Goal: Task Accomplishment & Management: Use online tool/utility

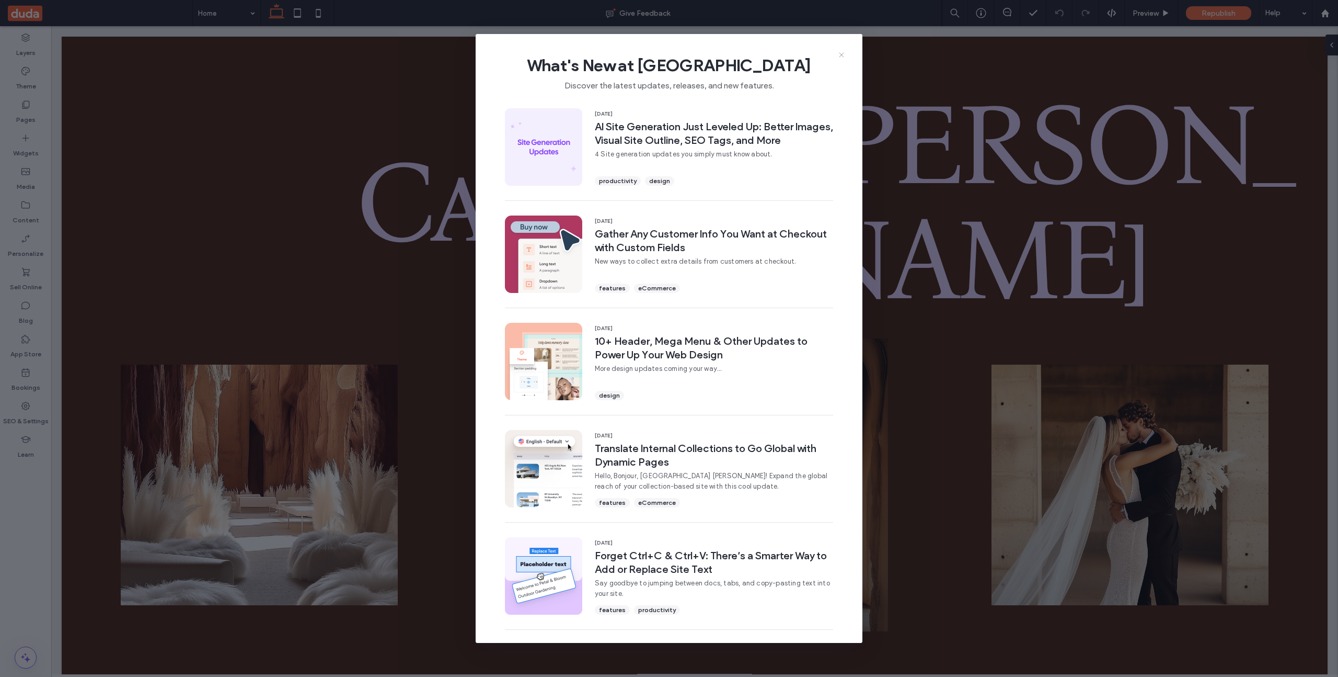
click at [840, 52] on icon at bounding box center [842, 55] width 8 height 8
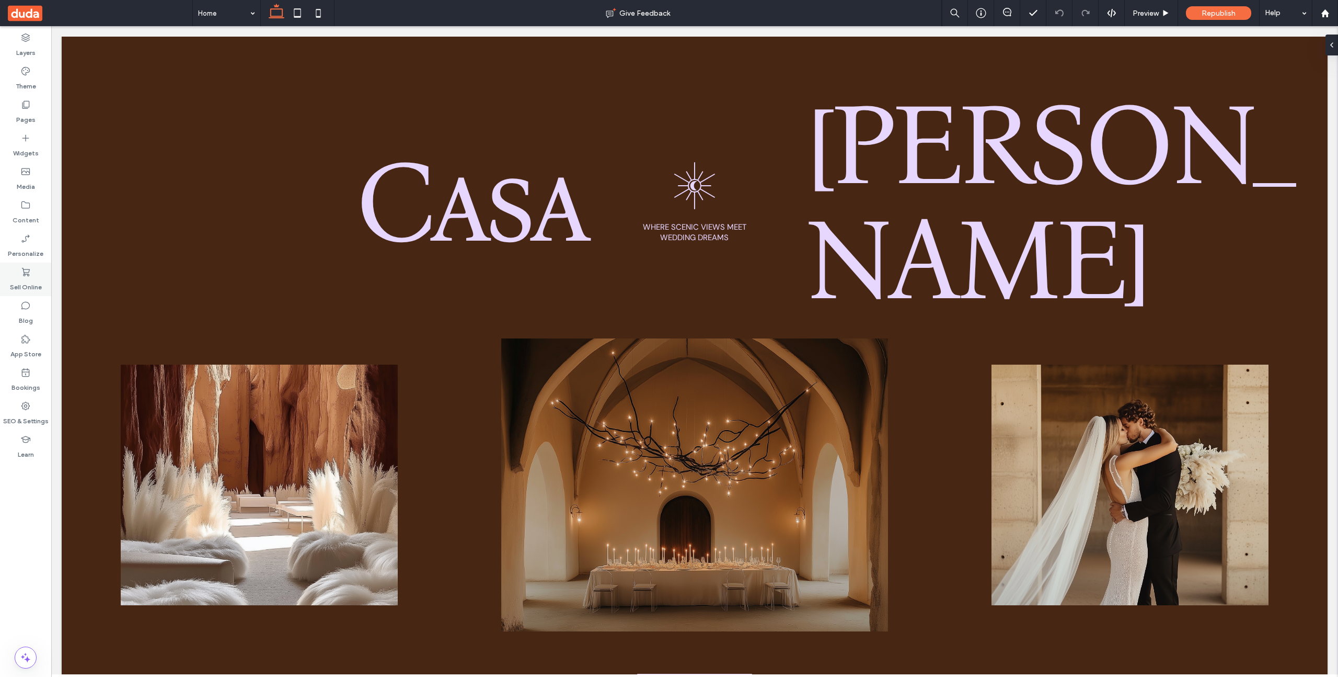
click at [19, 285] on label "Sell Online" at bounding box center [26, 284] width 32 height 15
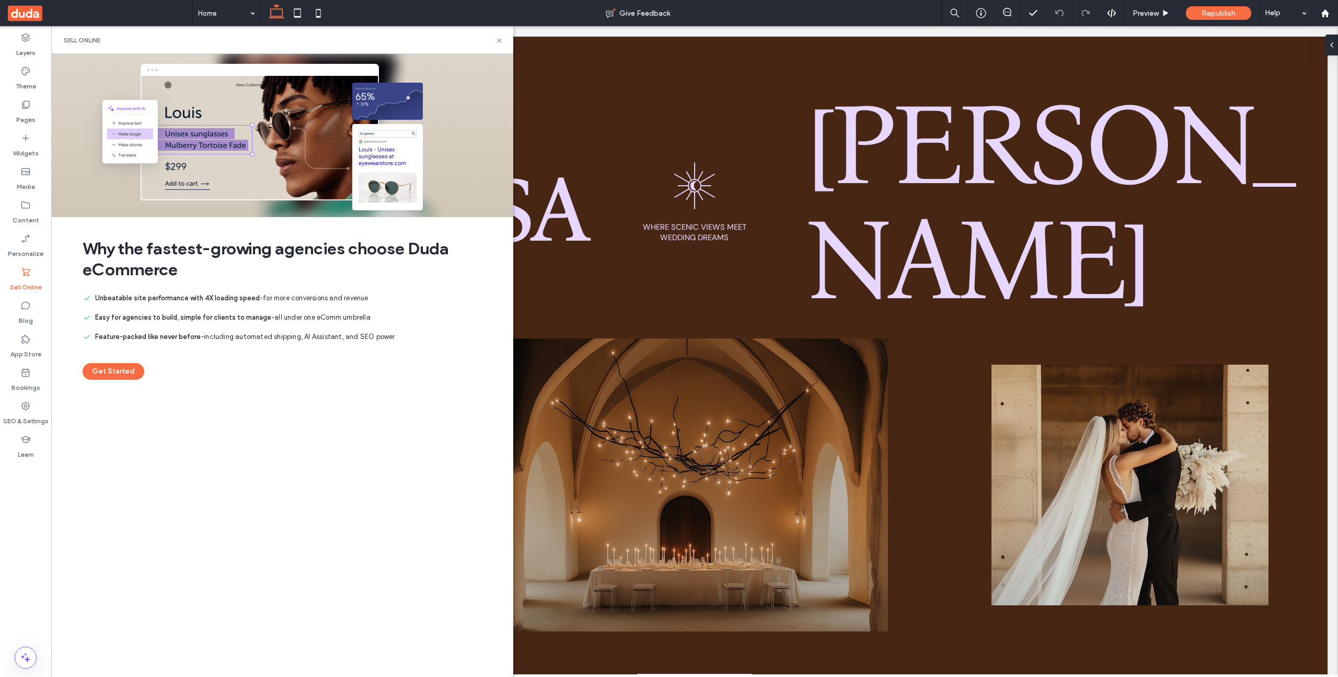
click at [111, 368] on button "Get Started" at bounding box center [114, 371] width 62 height 17
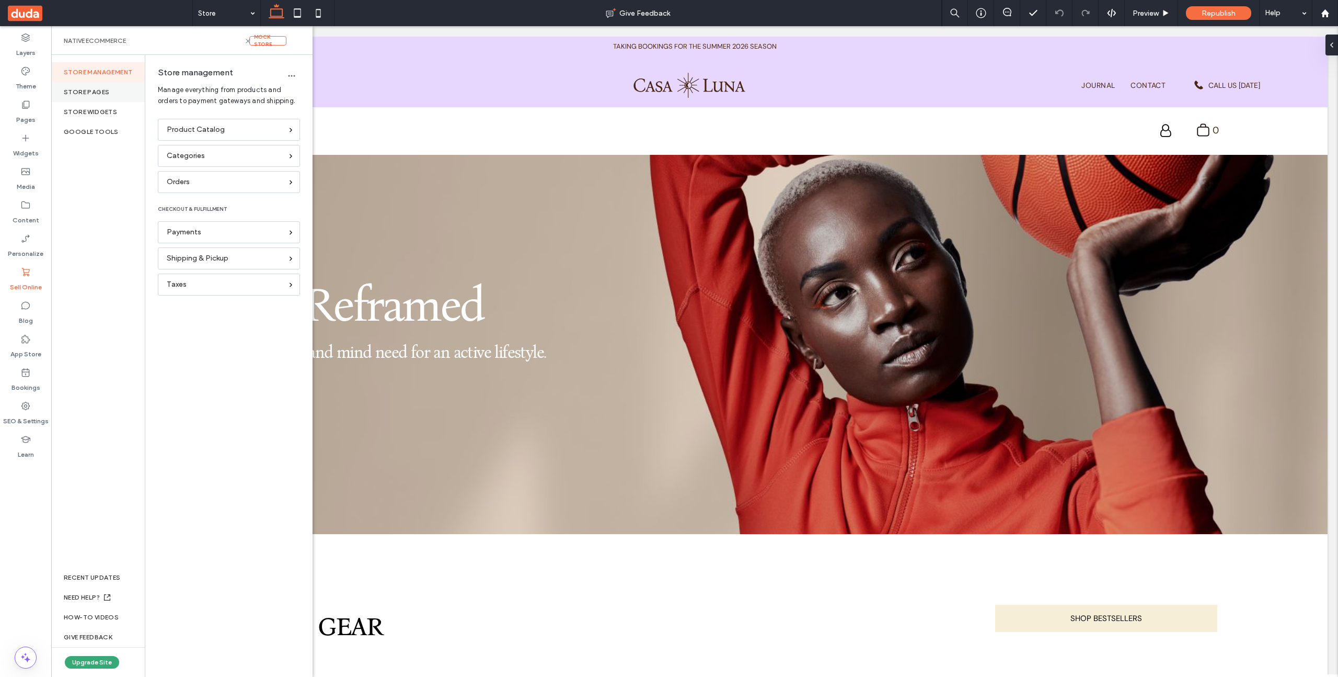
click at [104, 94] on div "Store pages" at bounding box center [98, 92] width 94 height 20
click at [190, 169] on div "Sign in page" at bounding box center [229, 159] width 142 height 26
click at [190, 162] on label "Sign in page" at bounding box center [235, 156] width 142 height 21
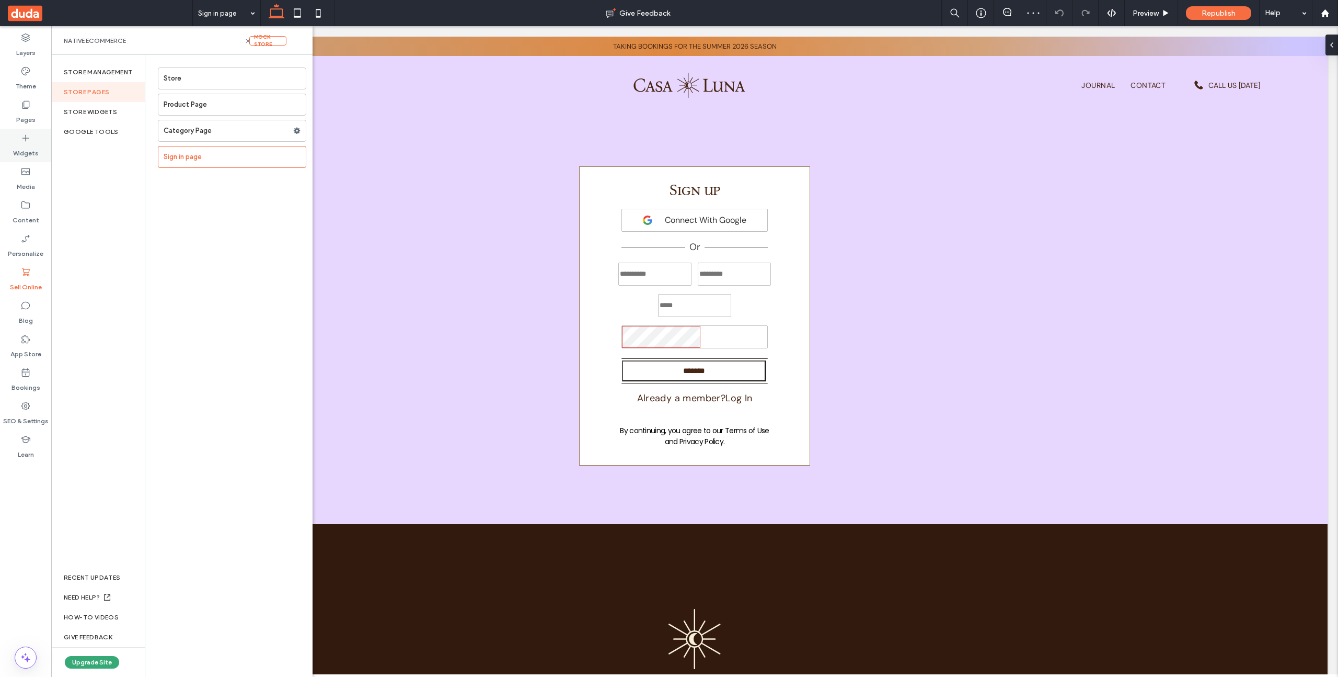
click at [33, 143] on label "Widgets" at bounding box center [26, 150] width 26 height 15
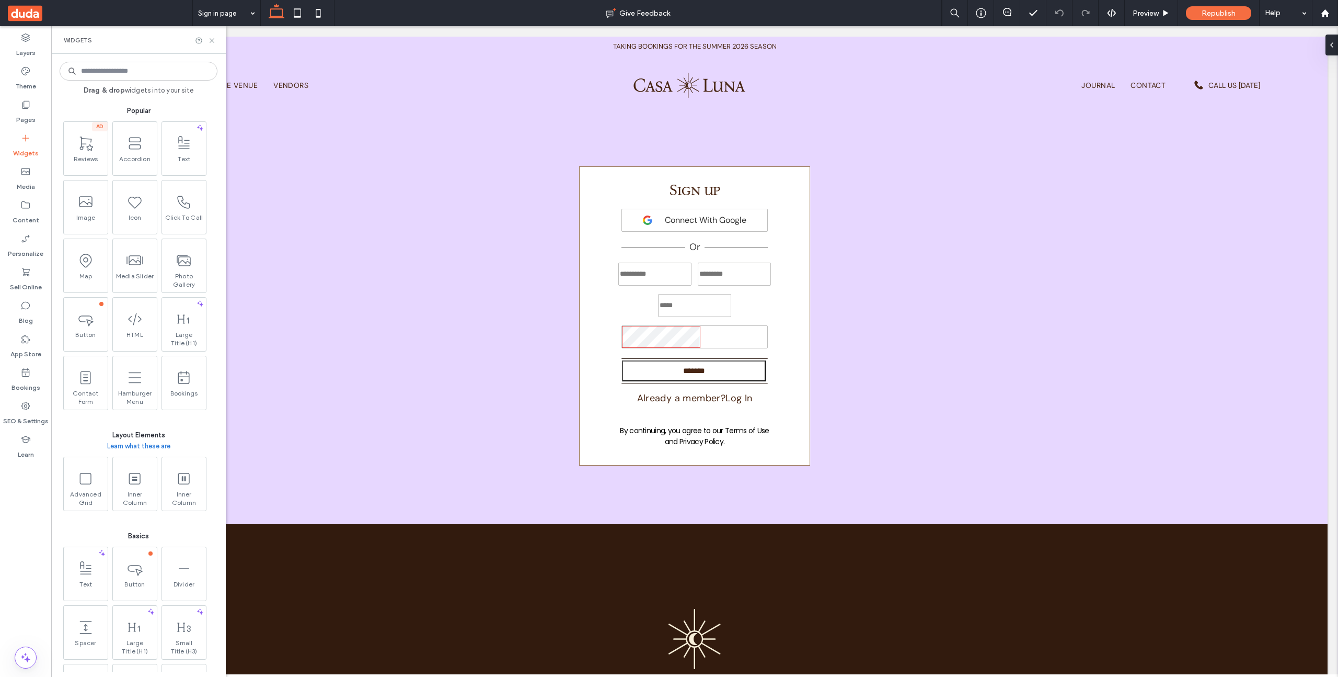
click at [133, 77] on input at bounding box center [139, 71] width 158 height 19
type input "*"
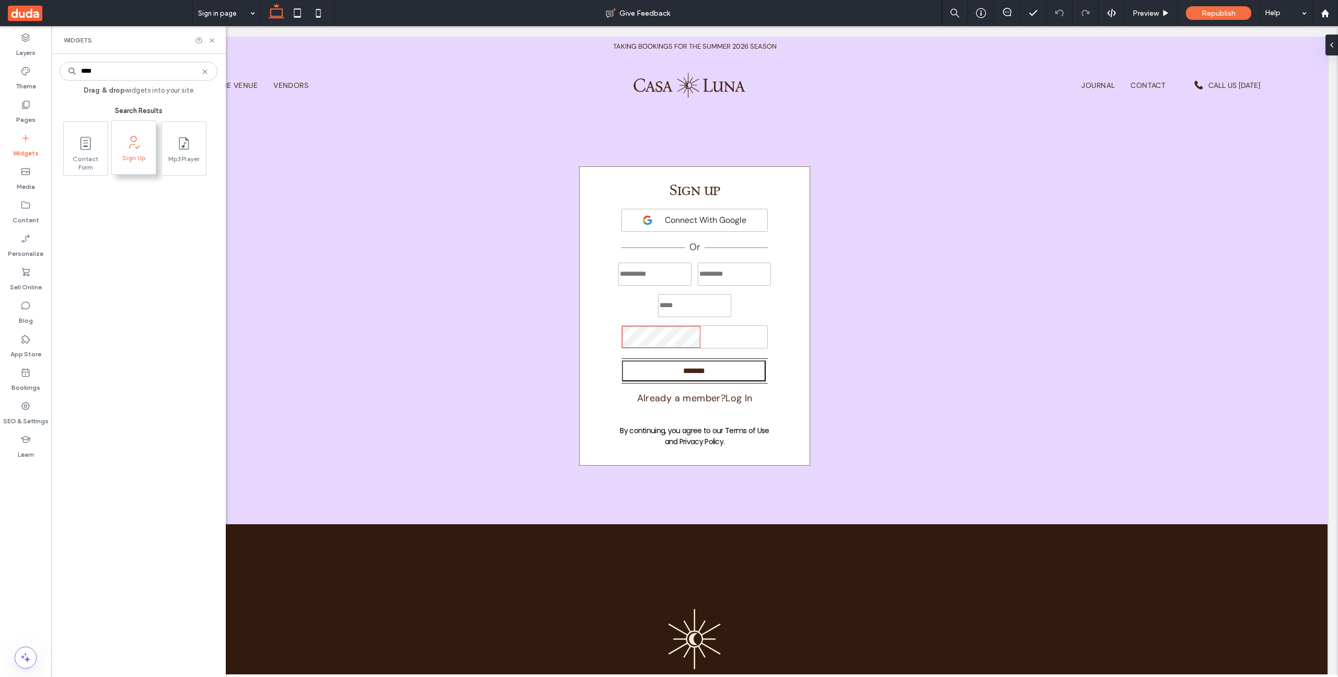
type input "****"
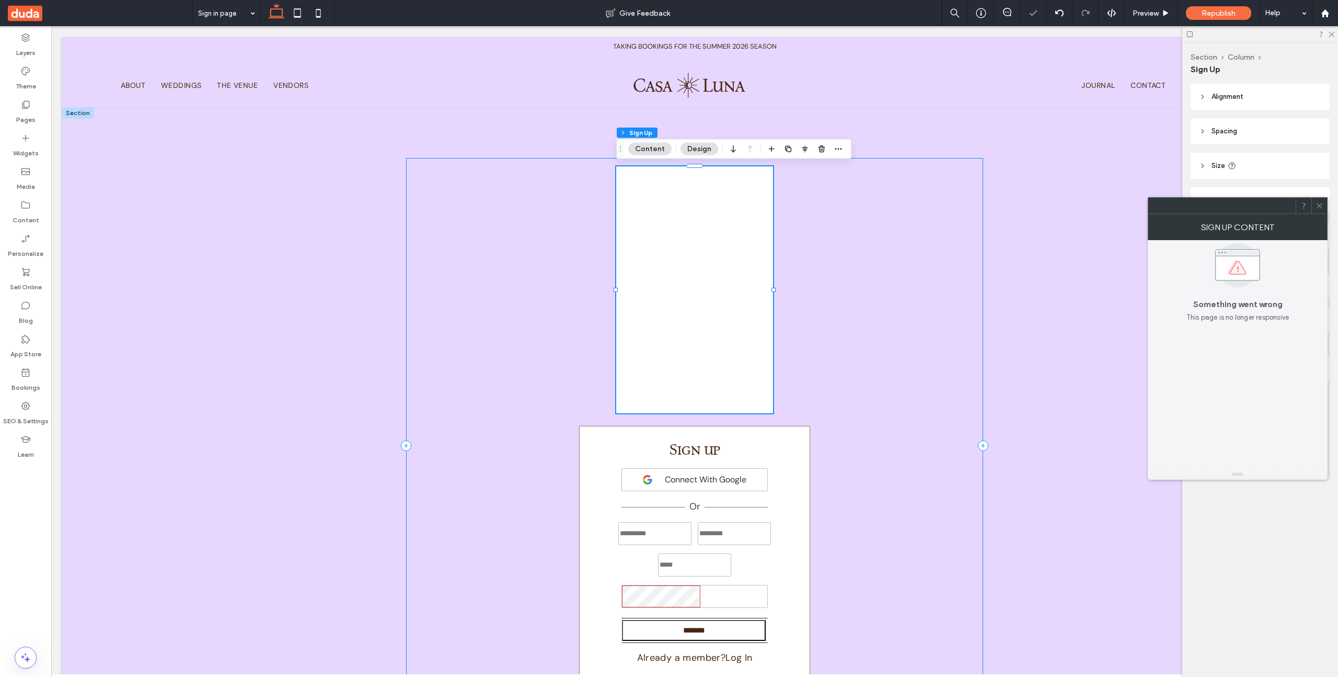
scroll to position [0, 1]
click at [1322, 207] on use at bounding box center [1319, 205] width 5 height 5
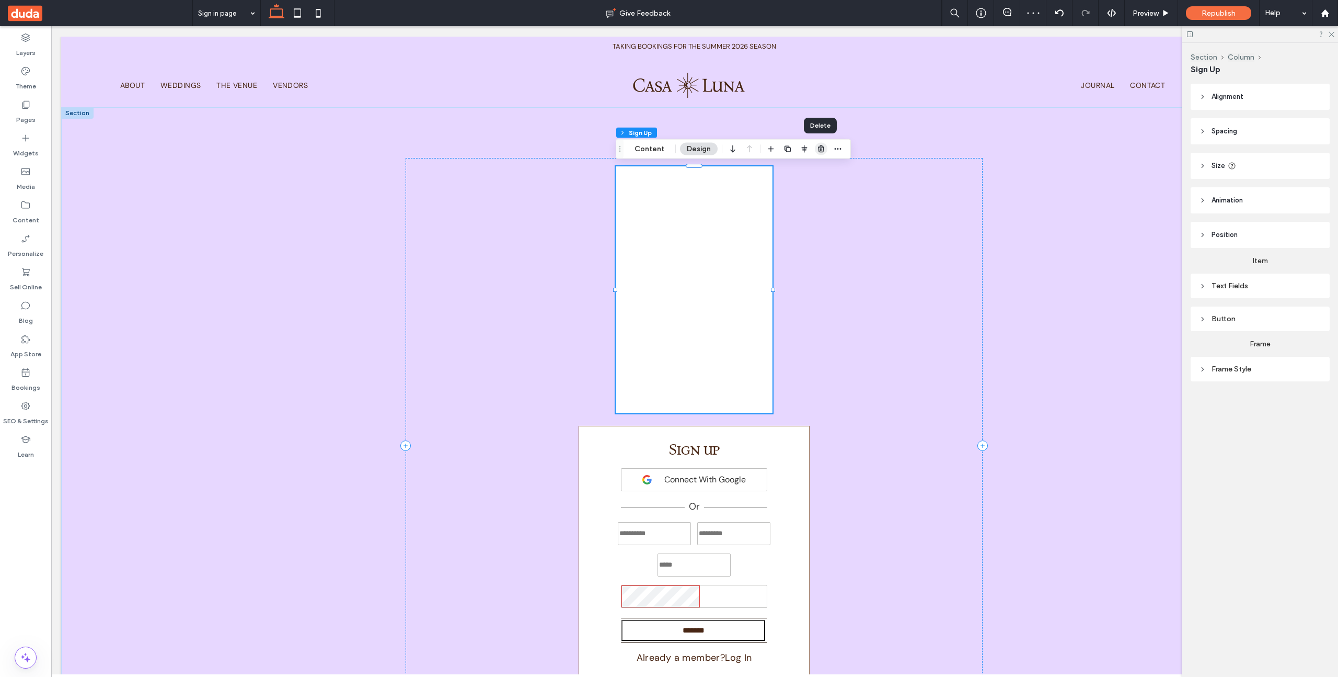
click at [818, 150] on use "button" at bounding box center [821, 148] width 6 height 7
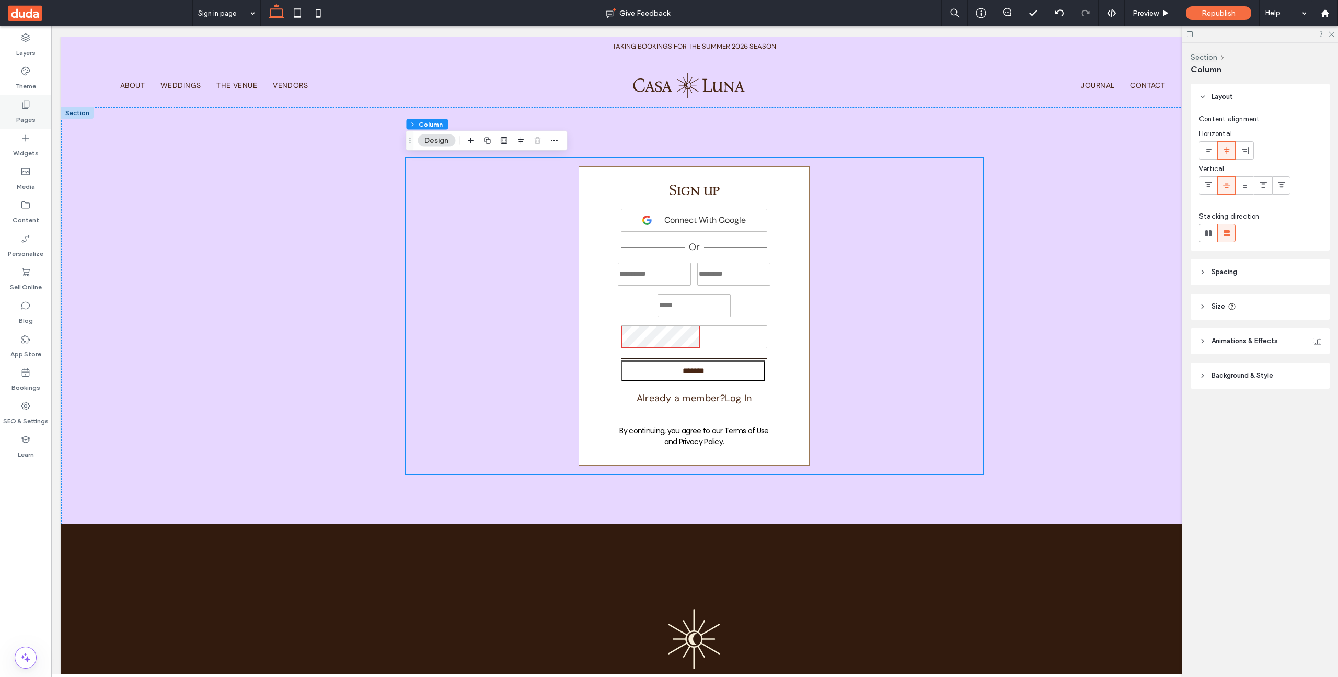
click at [22, 116] on label "Pages" at bounding box center [25, 117] width 19 height 15
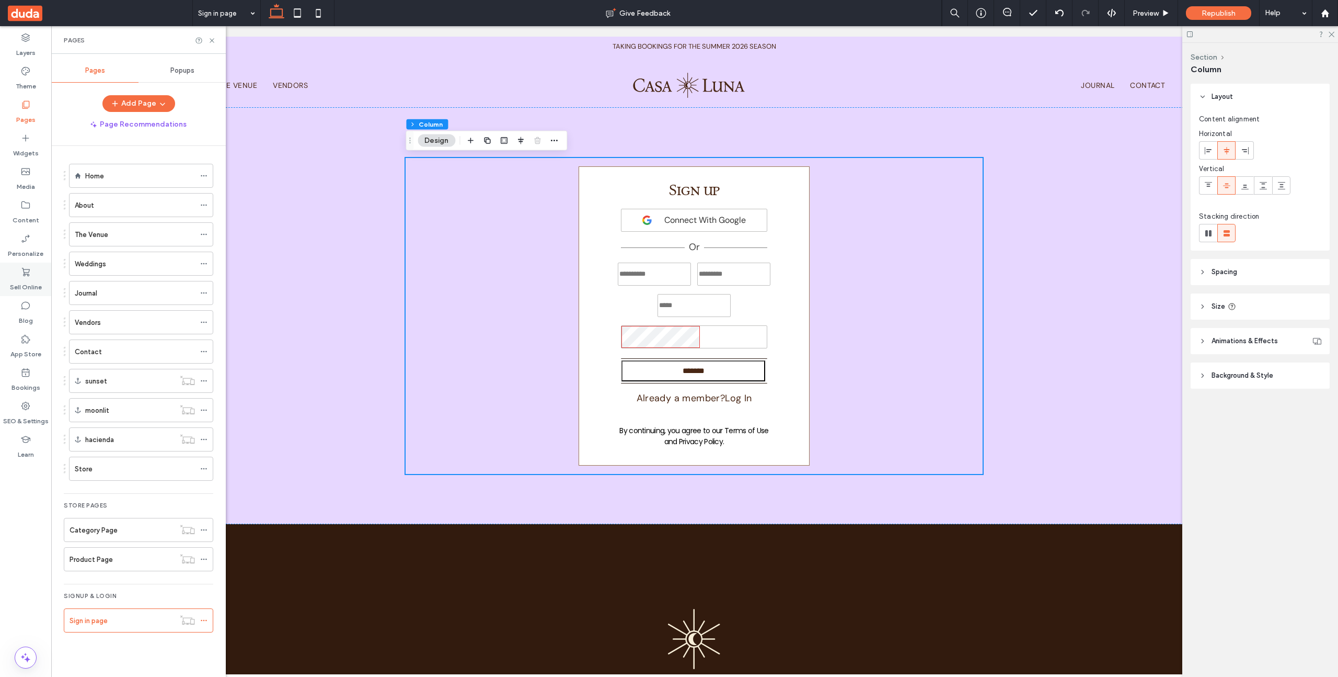
click at [34, 287] on label "Sell Online" at bounding box center [26, 284] width 32 height 15
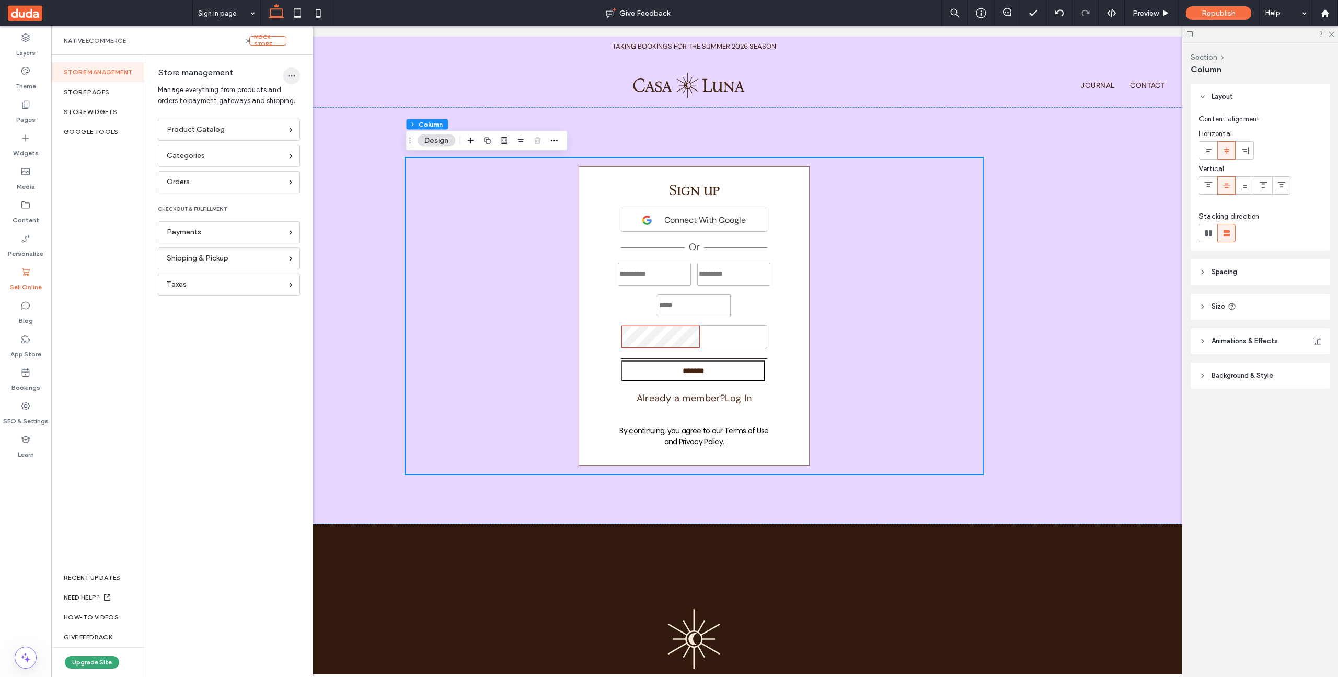
click at [287, 75] on span "button" at bounding box center [291, 75] width 17 height 17
click at [314, 104] on span "Delete Store" at bounding box center [325, 103] width 40 height 10
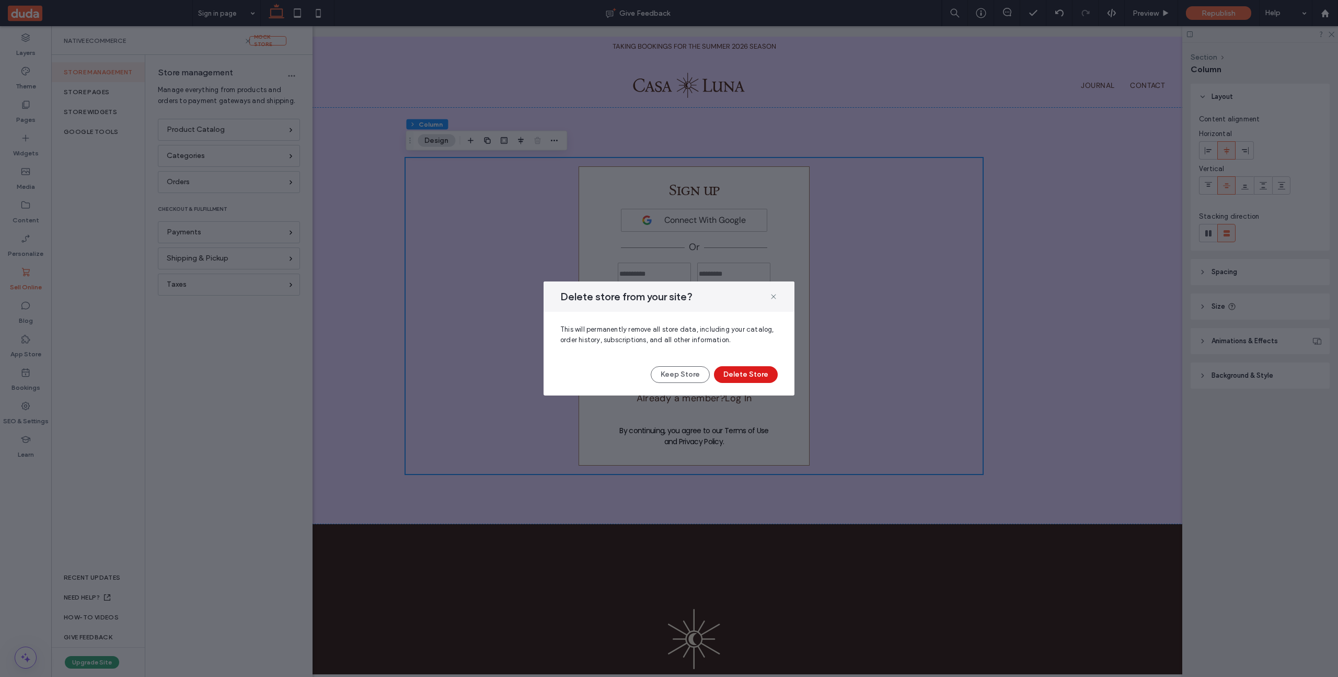
click at [759, 365] on div "Delete store from your site? This will permanently remove all store data, inclu…" at bounding box center [669, 338] width 251 height 114
drag, startPoint x: 758, startPoint y: 371, endPoint x: 749, endPoint y: 374, distance: 9.6
click at [758, 371] on button "Delete Store" at bounding box center [746, 374] width 64 height 17
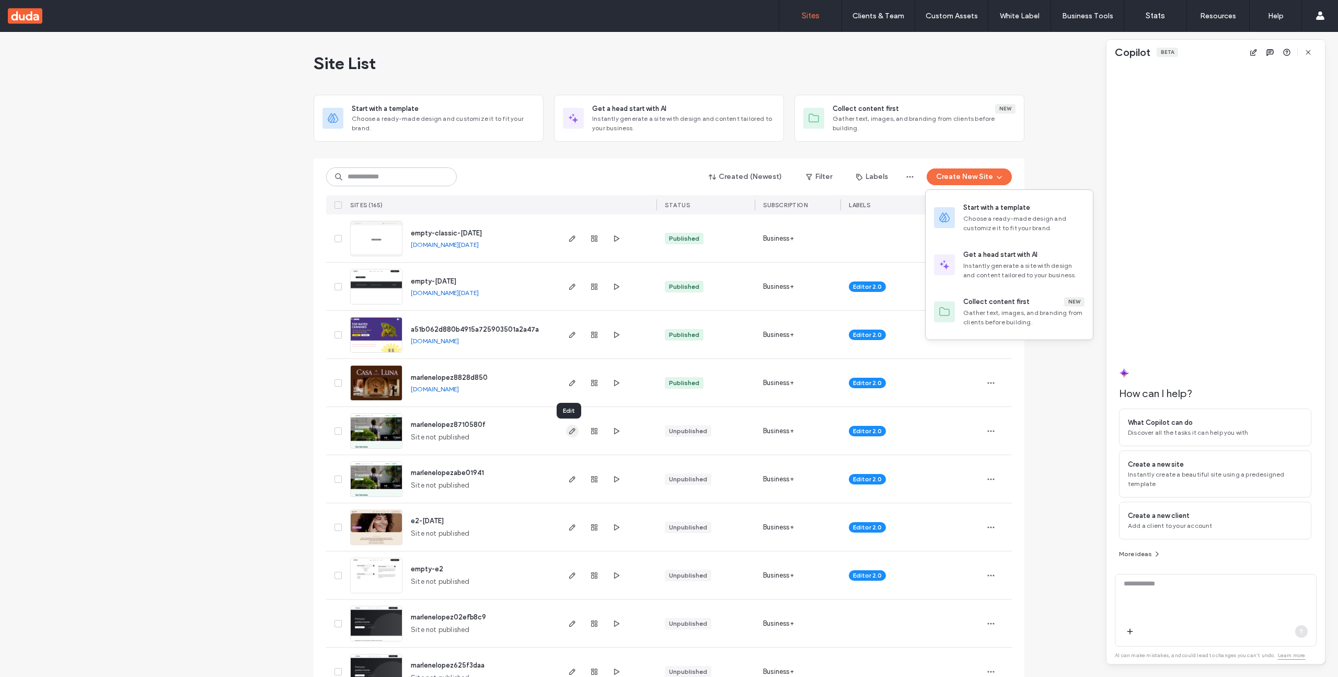
click at [568, 431] on icon "button" at bounding box center [572, 431] width 8 height 8
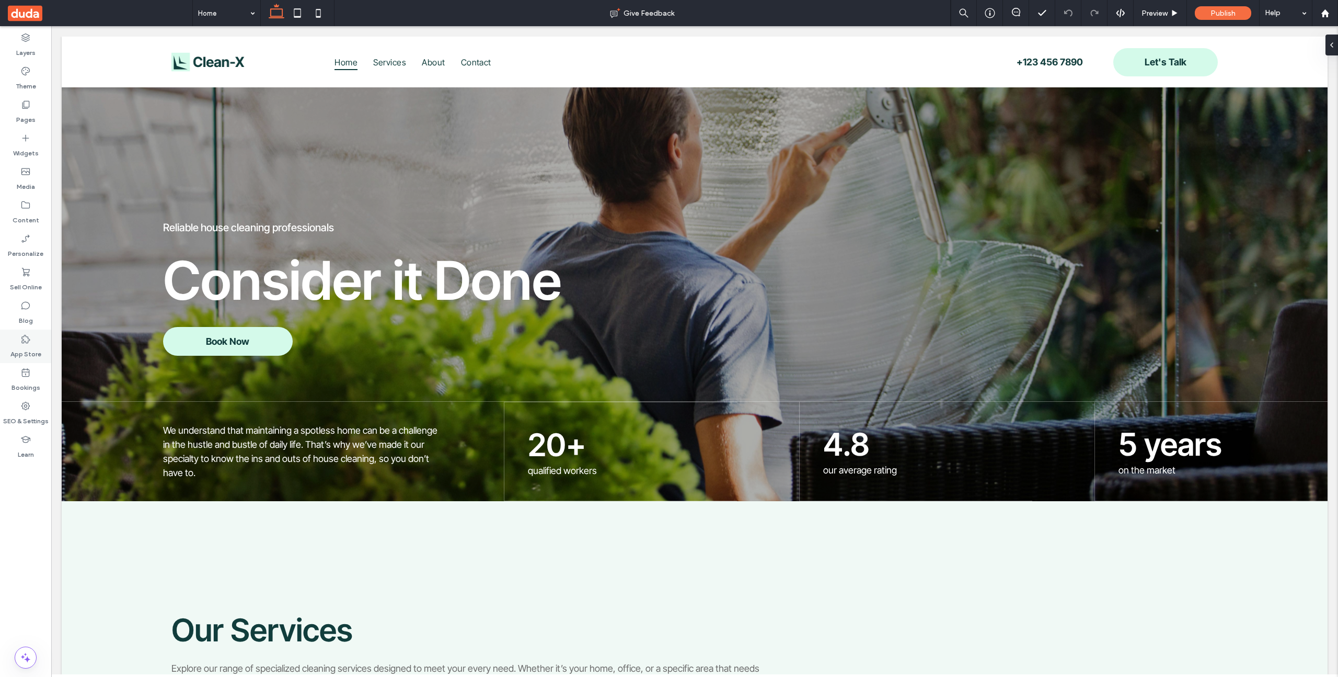
click at [29, 341] on icon at bounding box center [25, 339] width 10 height 10
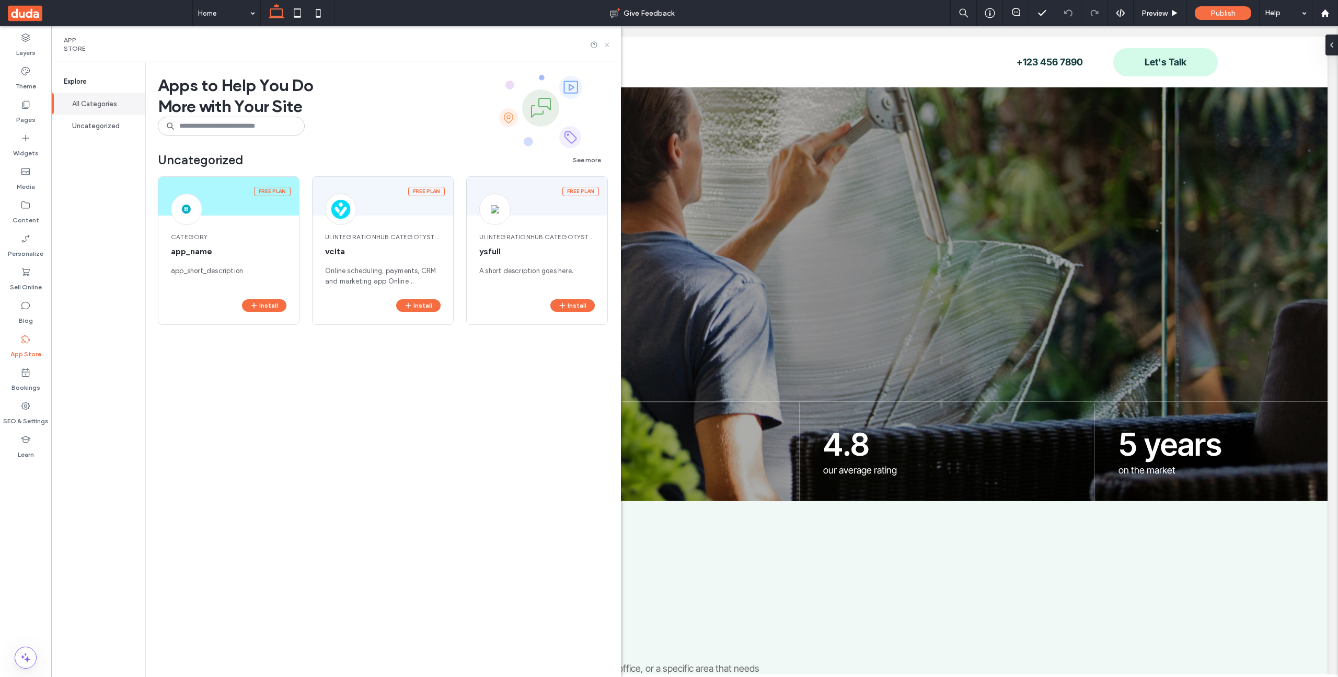
click at [608, 45] on icon at bounding box center [607, 45] width 8 height 8
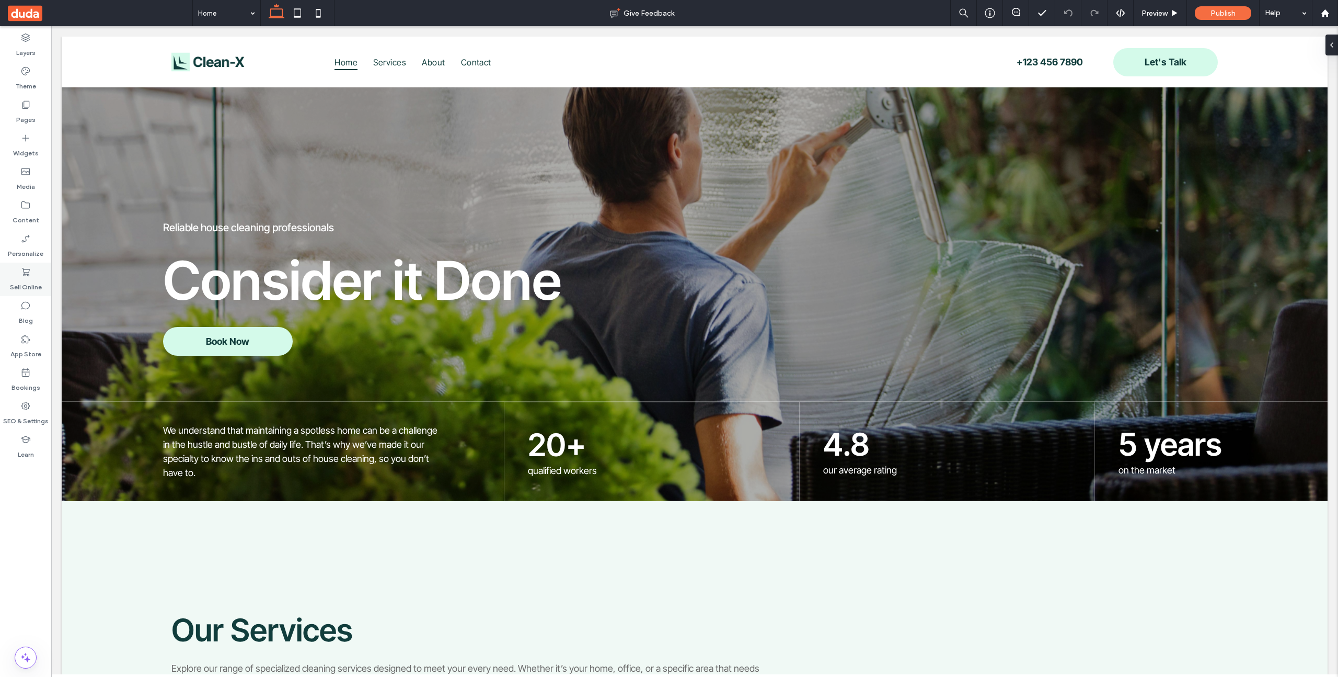
click at [29, 278] on label "Sell Online" at bounding box center [26, 284] width 32 height 15
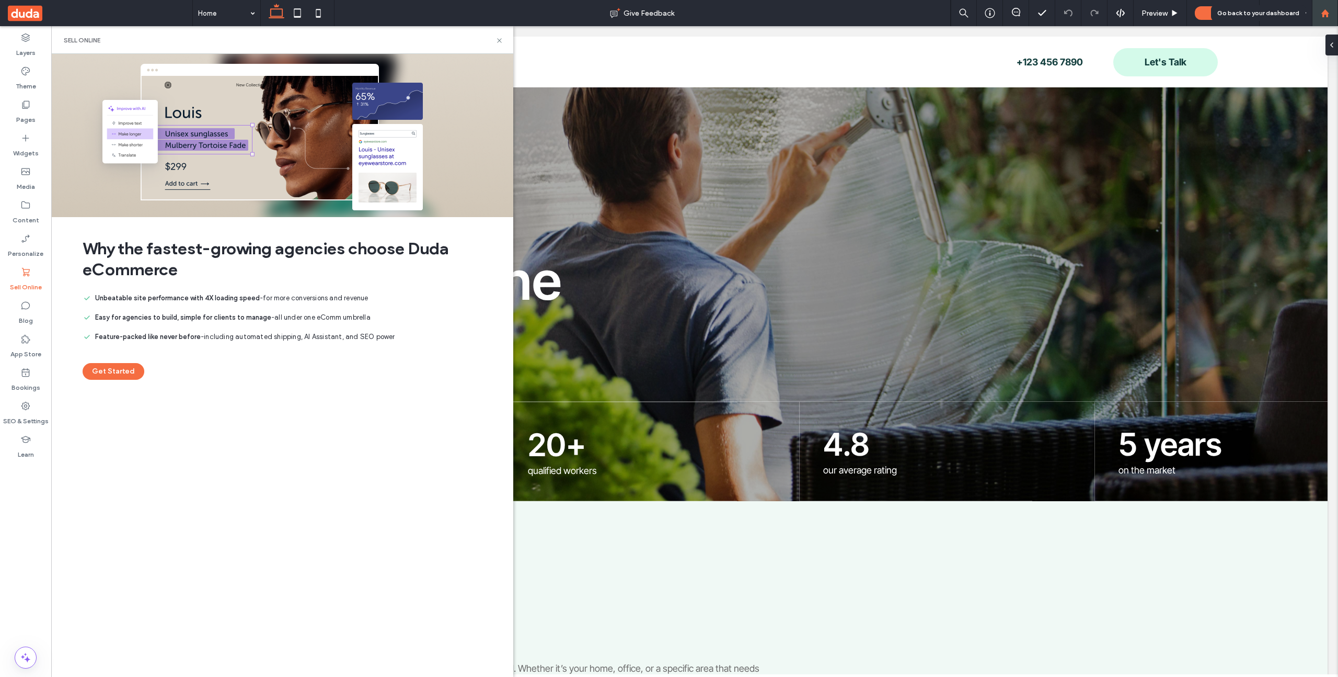
click at [1327, 19] on div at bounding box center [1325, 13] width 26 height 26
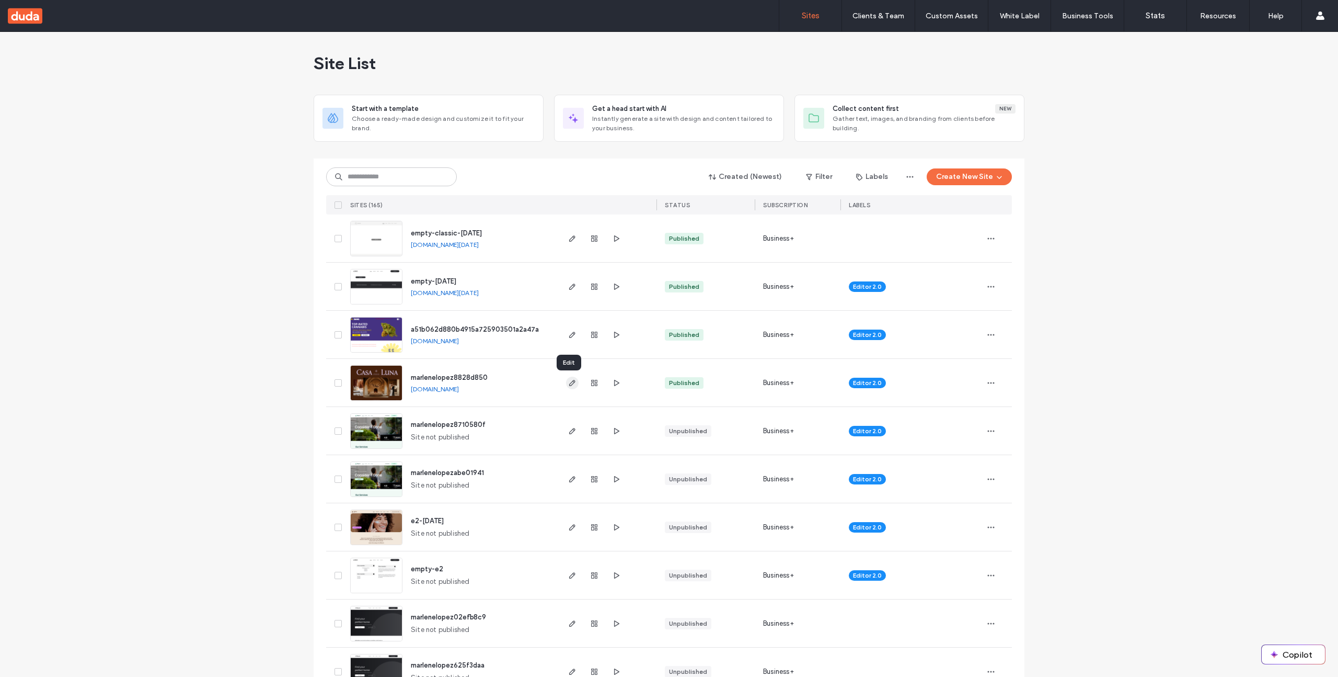
click at [568, 381] on icon "button" at bounding box center [572, 383] width 8 height 8
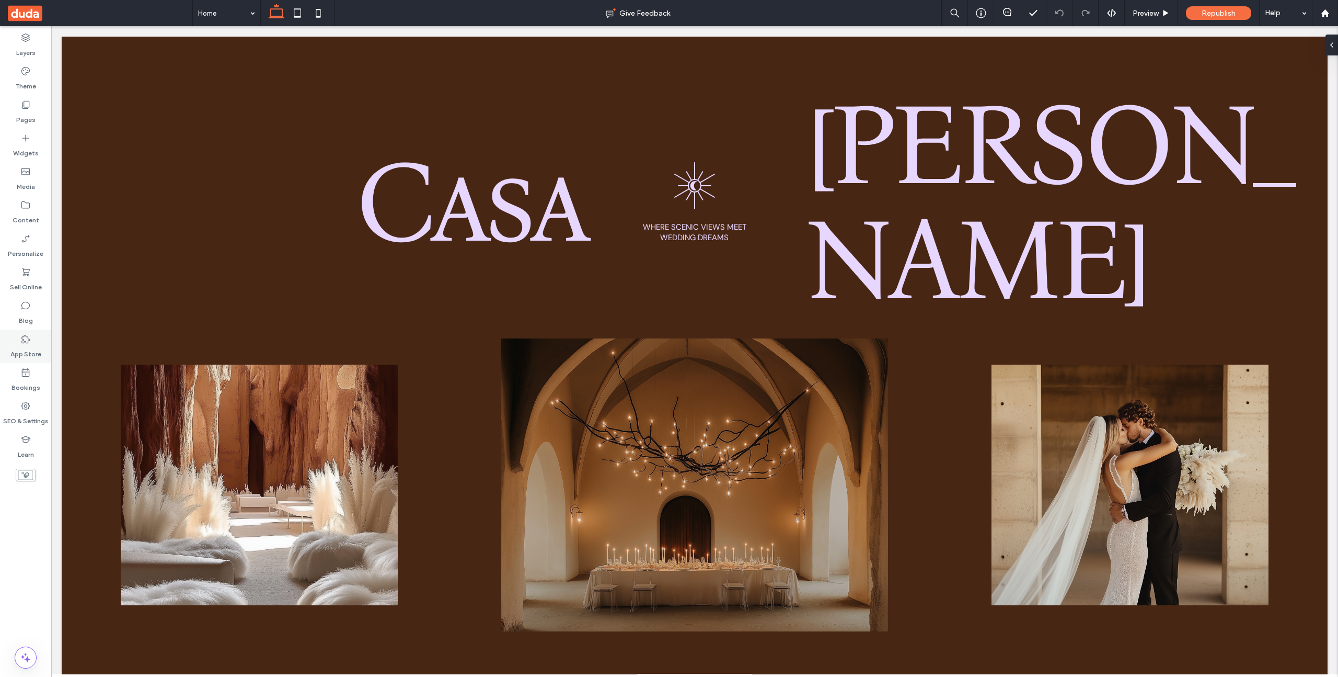
click at [28, 353] on label "App Store" at bounding box center [25, 351] width 31 height 15
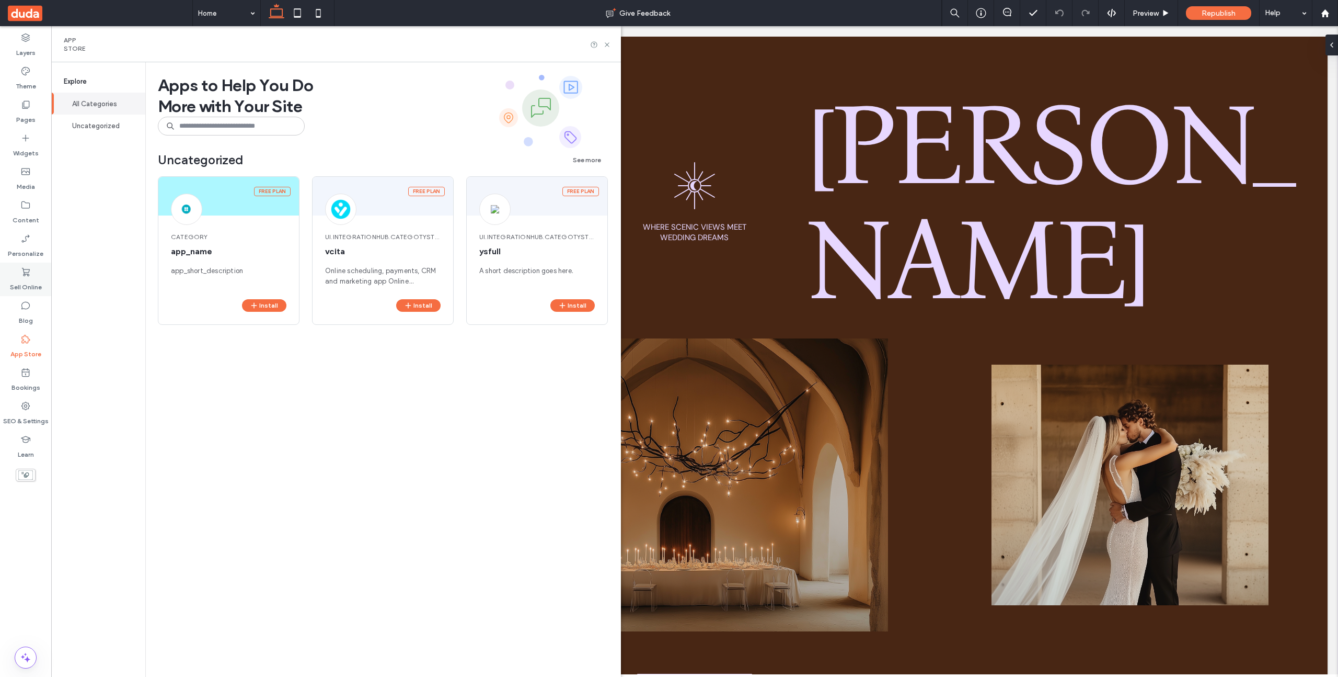
click at [24, 287] on label "Sell Online" at bounding box center [26, 284] width 32 height 15
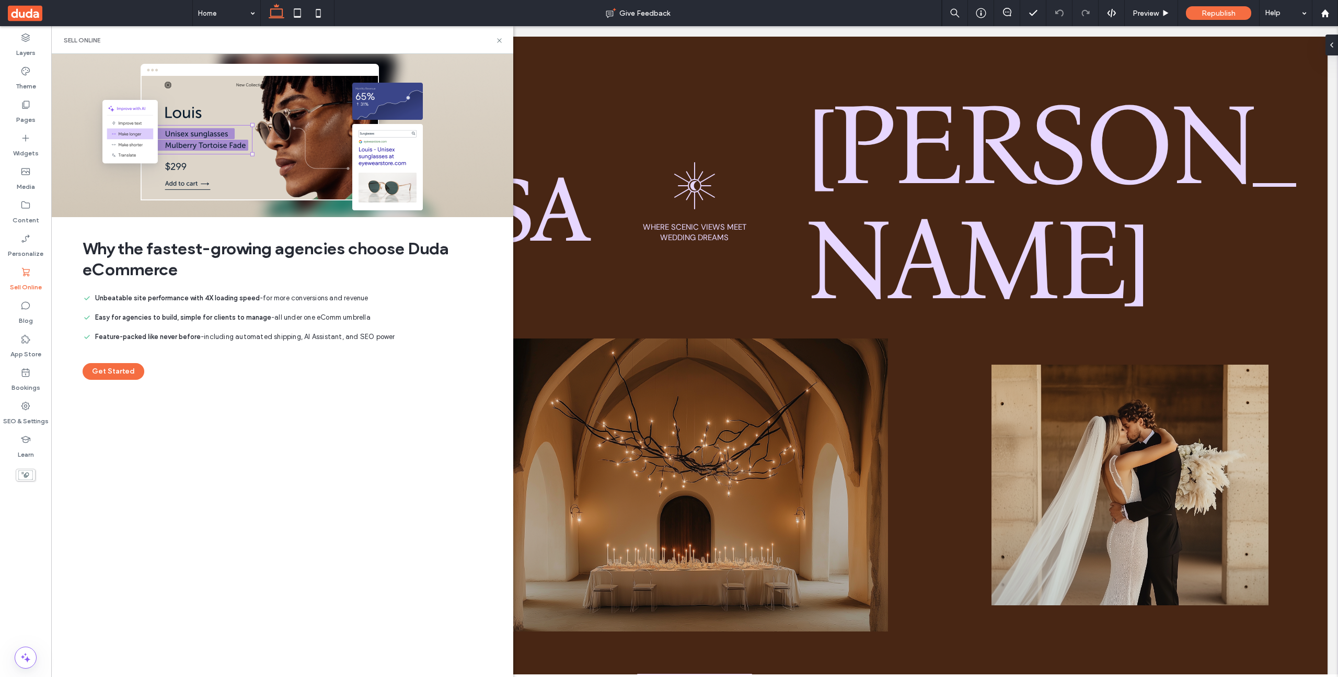
click at [113, 375] on button "Get Started" at bounding box center [114, 371] width 62 height 17
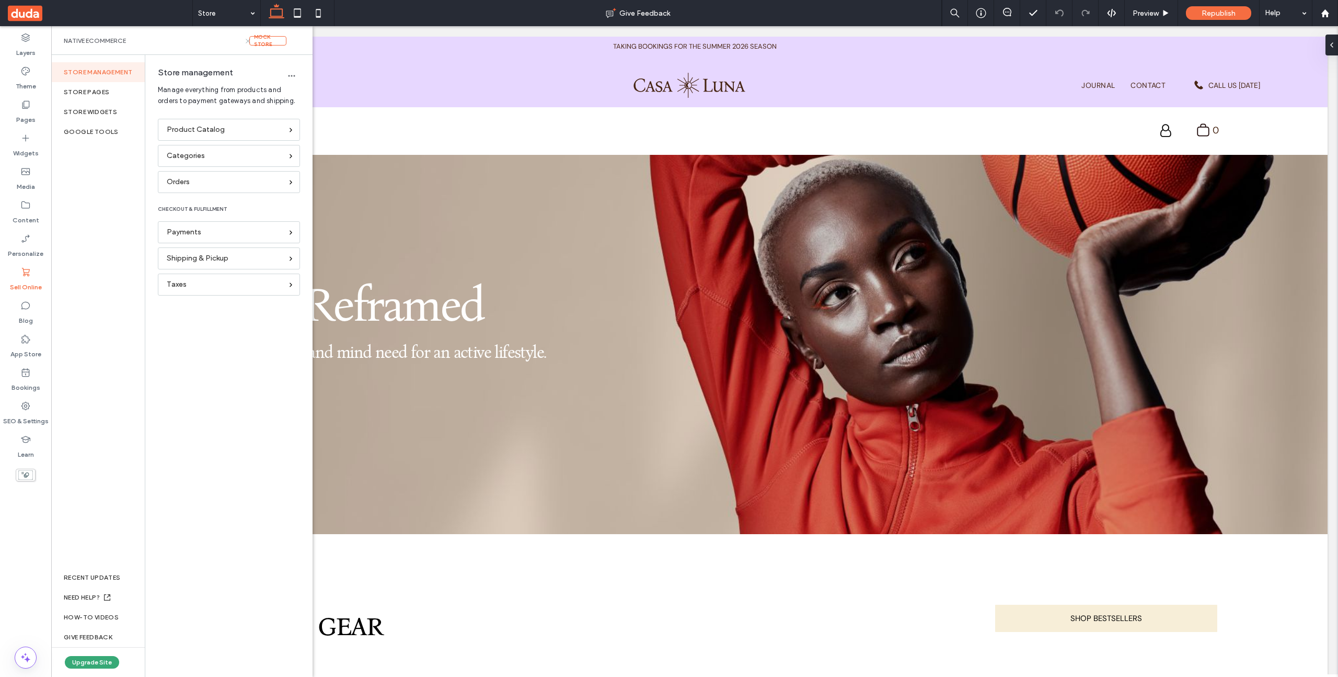
click at [246, 41] on icon at bounding box center [248, 41] width 8 height 8
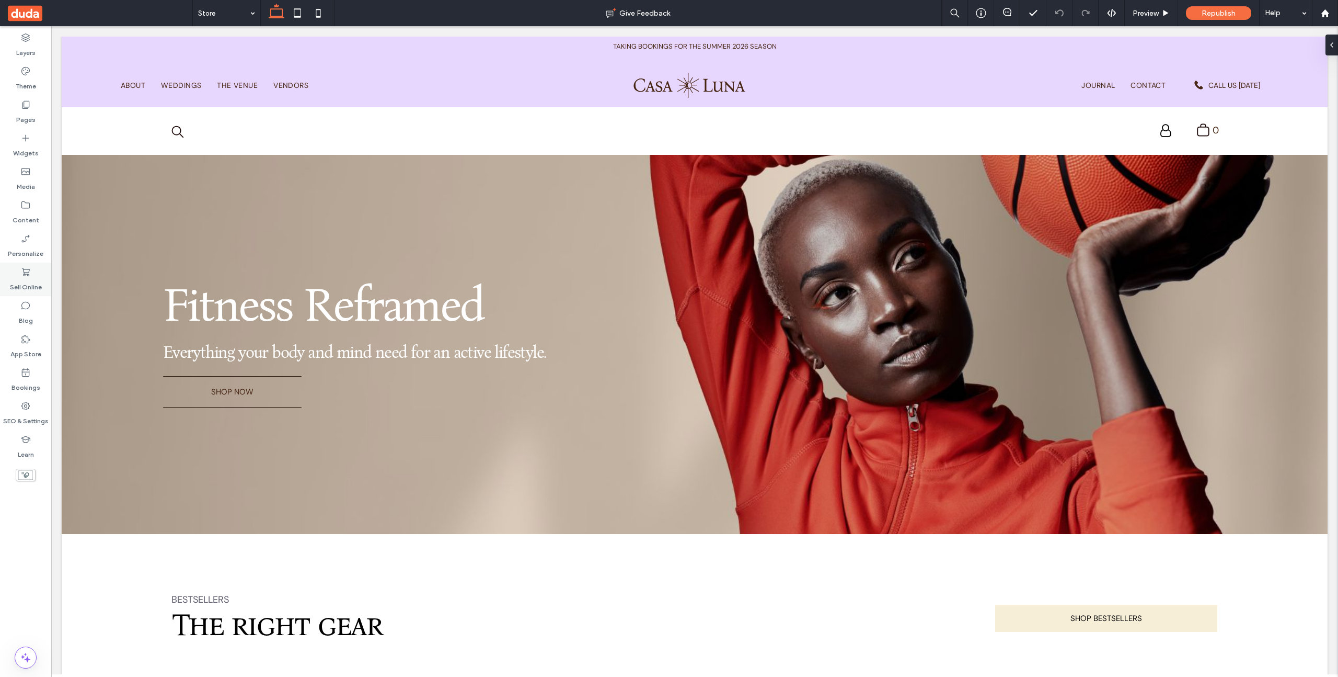
click at [27, 285] on label "Sell Online" at bounding box center [26, 284] width 32 height 15
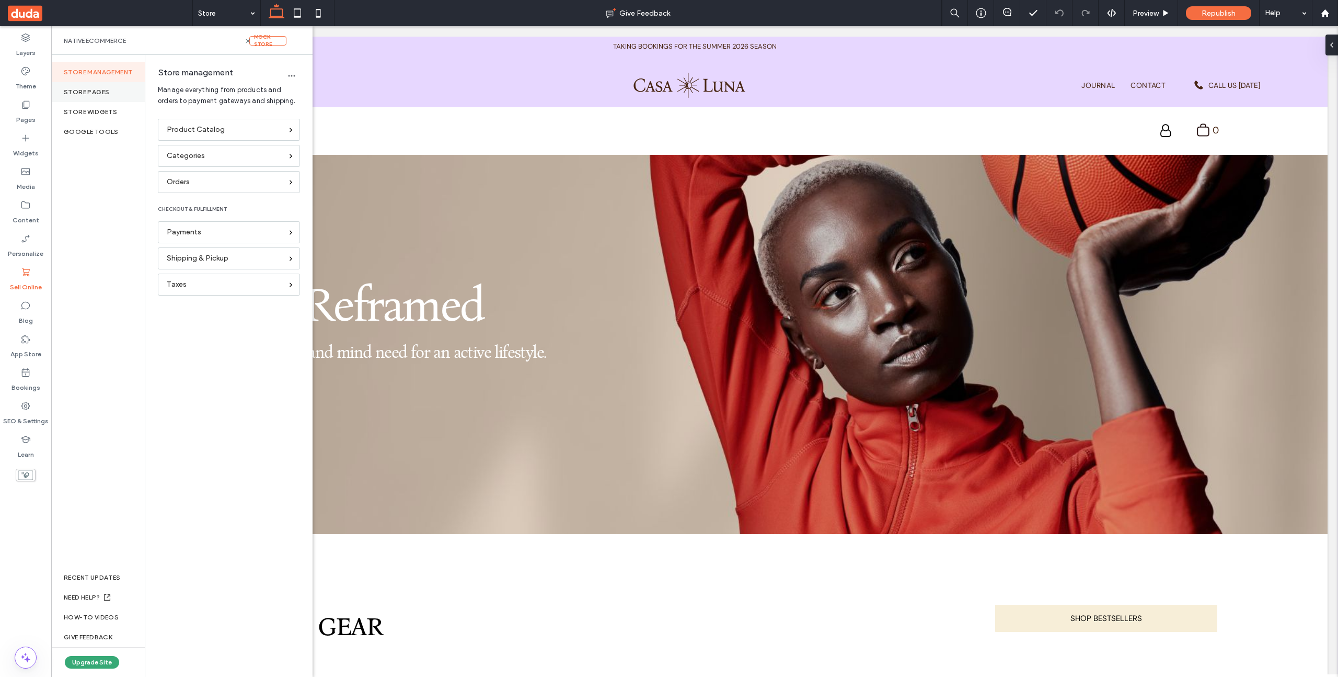
click at [107, 87] on div "Store pages" at bounding box center [98, 92] width 94 height 20
click at [183, 187] on label "Sign in page" at bounding box center [235, 183] width 142 height 21
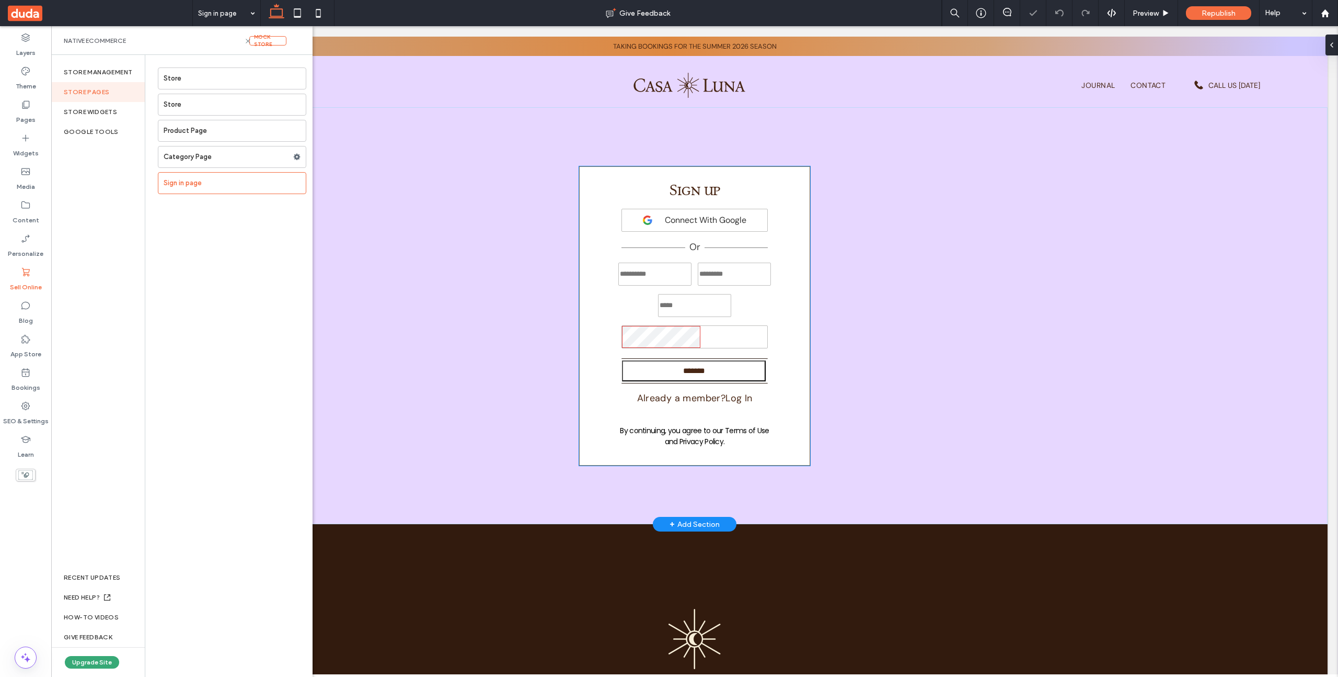
click at [671, 229] on div "Connect With Google" at bounding box center [695, 220] width 146 height 23
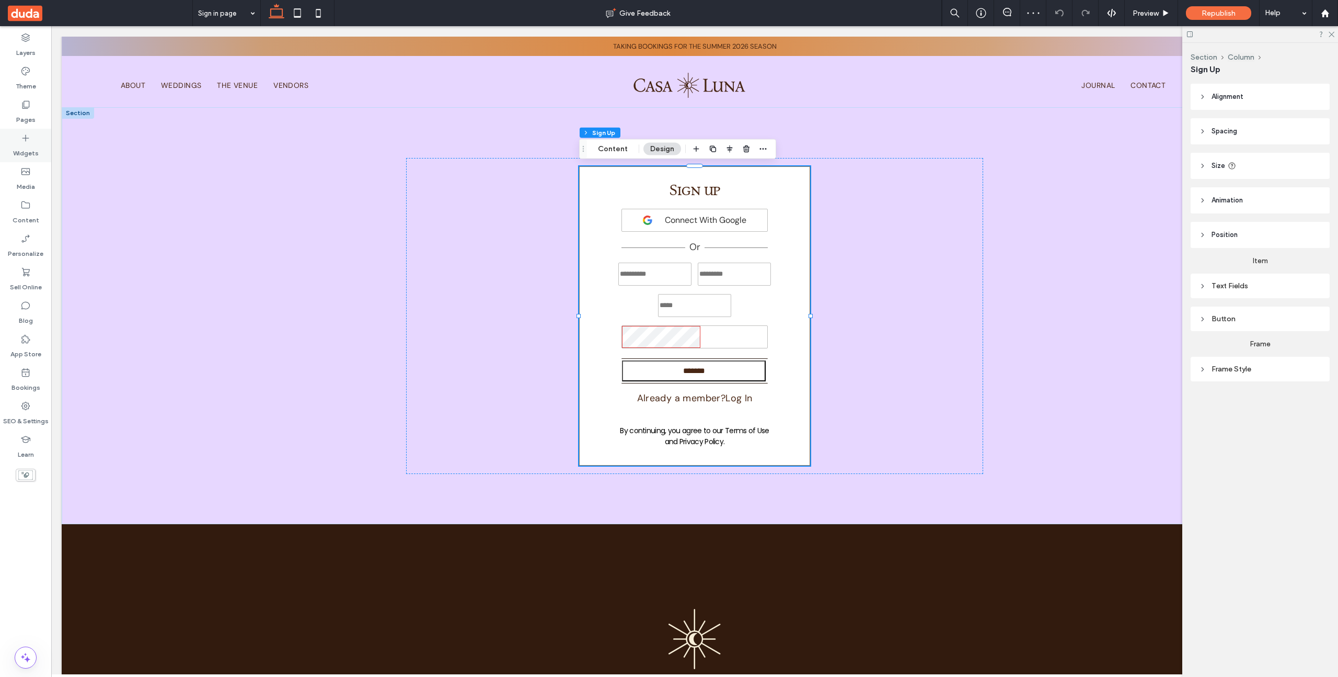
click at [32, 145] on label "Widgets" at bounding box center [26, 150] width 26 height 15
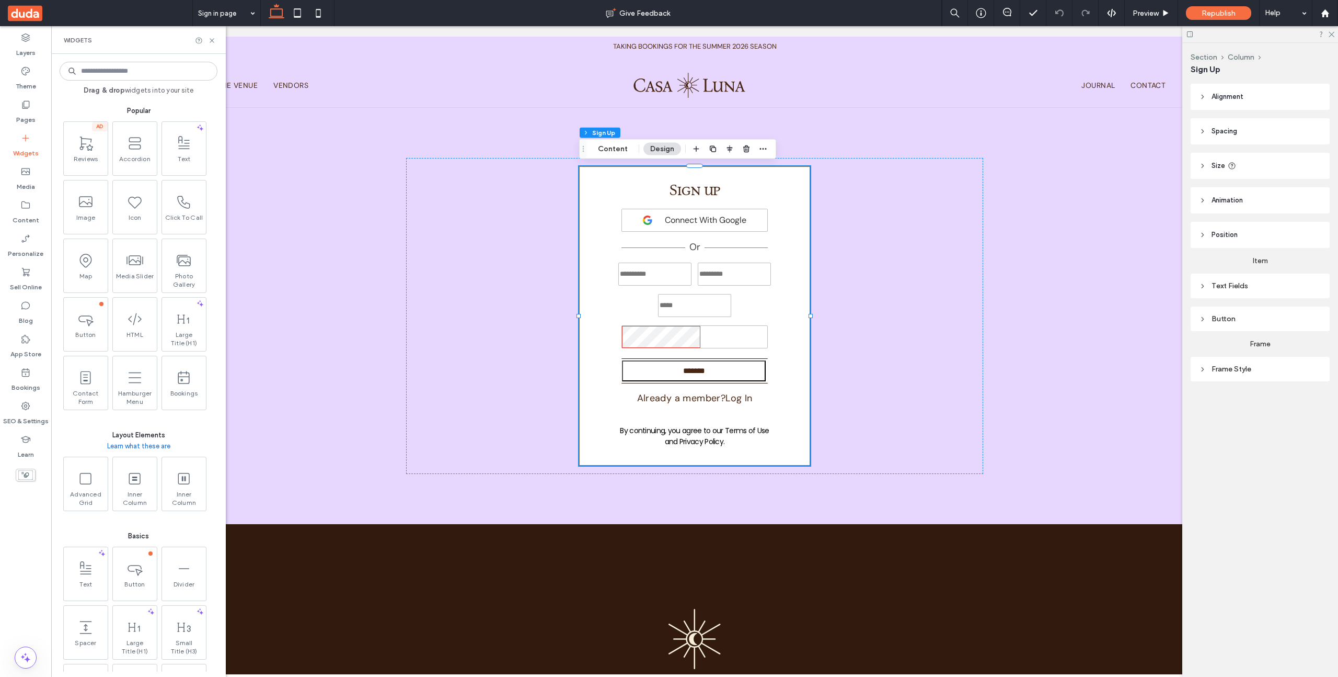
click at [140, 74] on input at bounding box center [139, 71] width 158 height 19
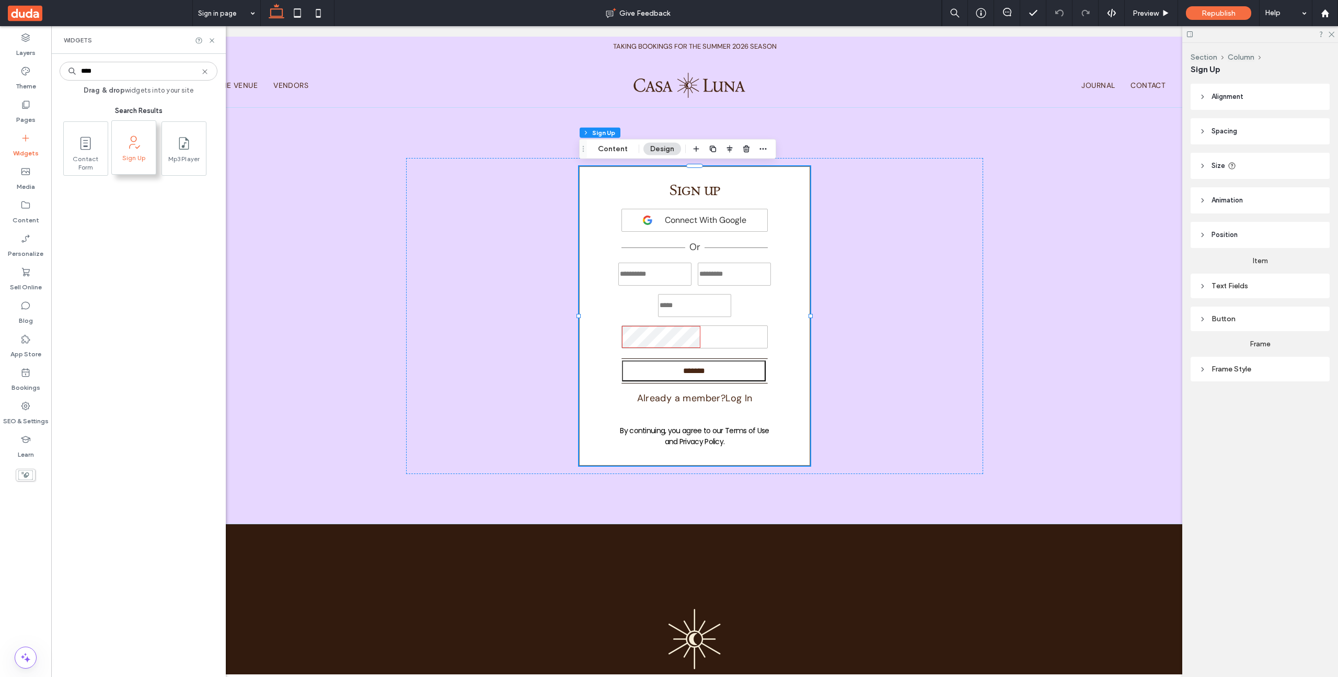
type input "****"
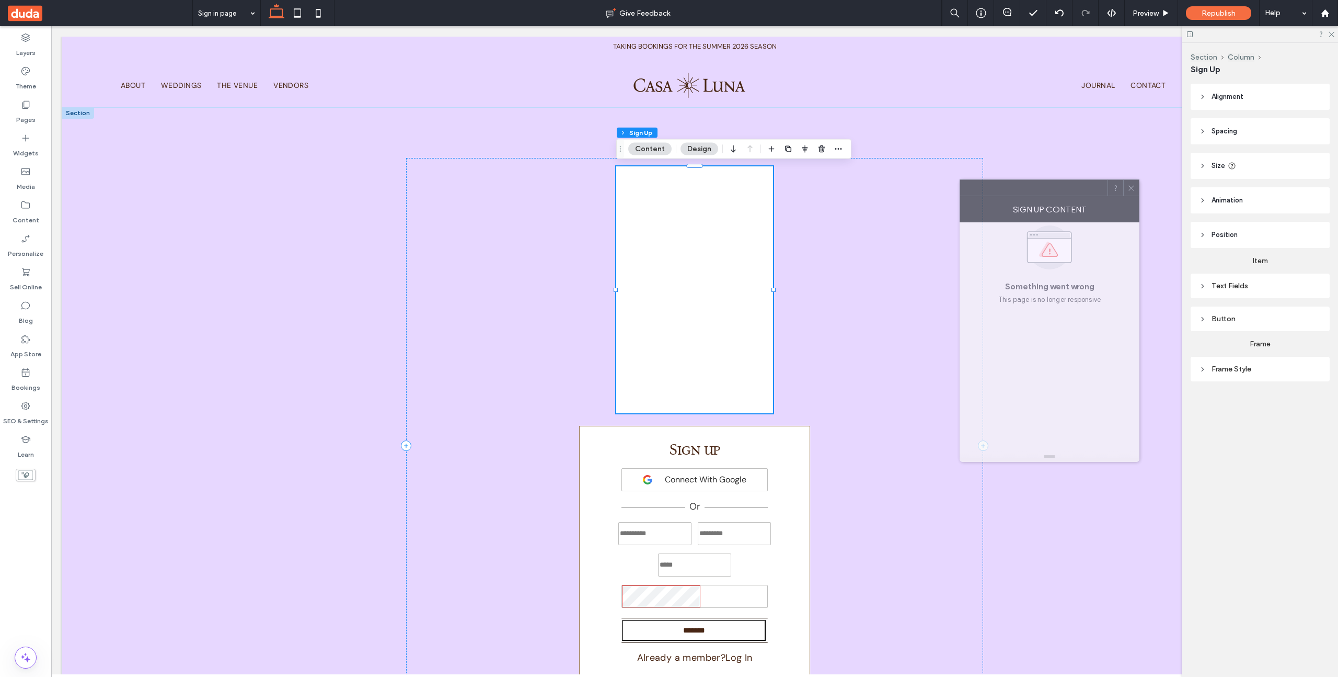
drag, startPoint x: 1224, startPoint y: 203, endPoint x: 990, endPoint y: 227, distance: 236.0
click at [1058, 187] on div at bounding box center [1033, 188] width 147 height 16
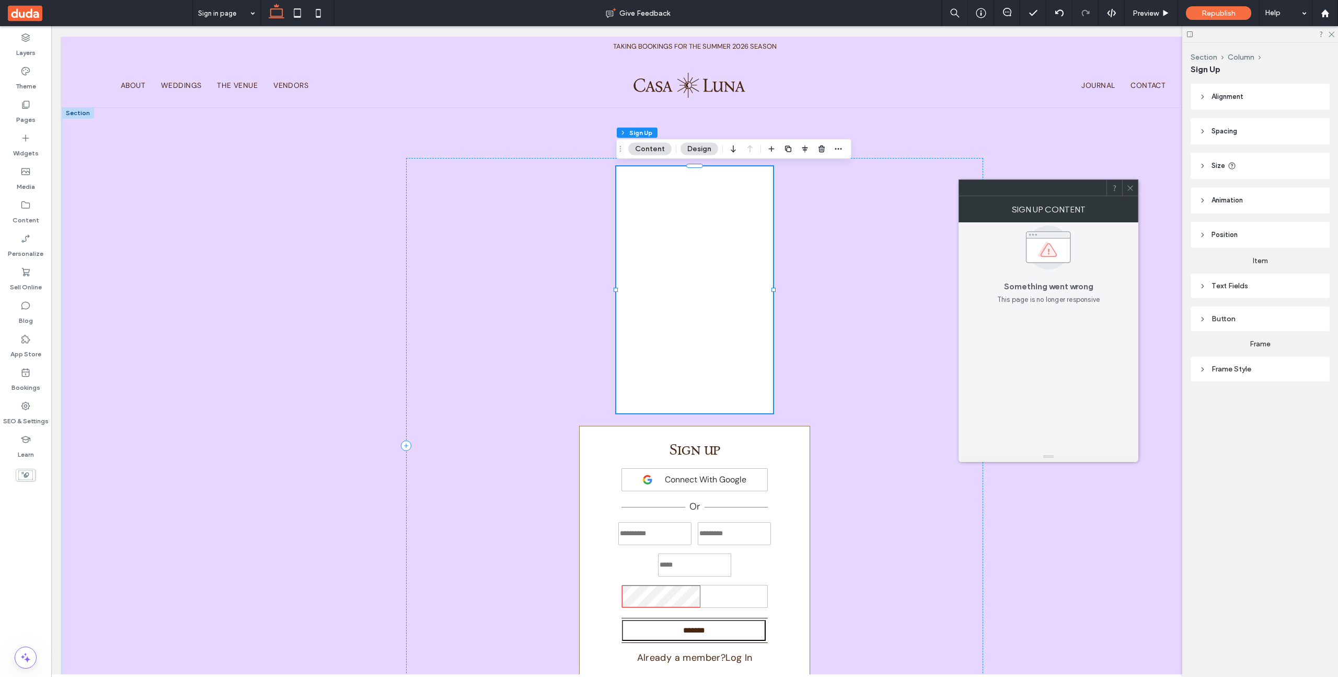
click at [1133, 185] on icon at bounding box center [1131, 188] width 8 height 8
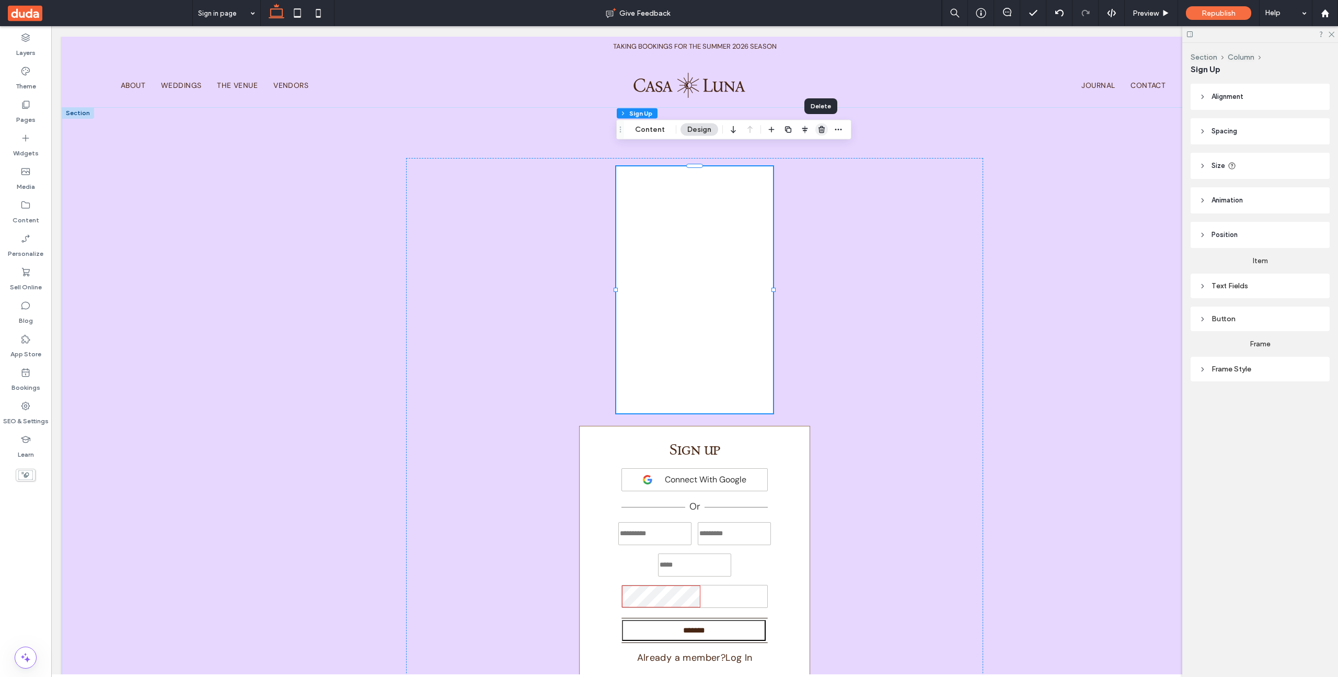
drag, startPoint x: 818, startPoint y: 128, endPoint x: 560, endPoint y: 298, distance: 308.3
click at [819, 128] on use "button" at bounding box center [822, 129] width 6 height 7
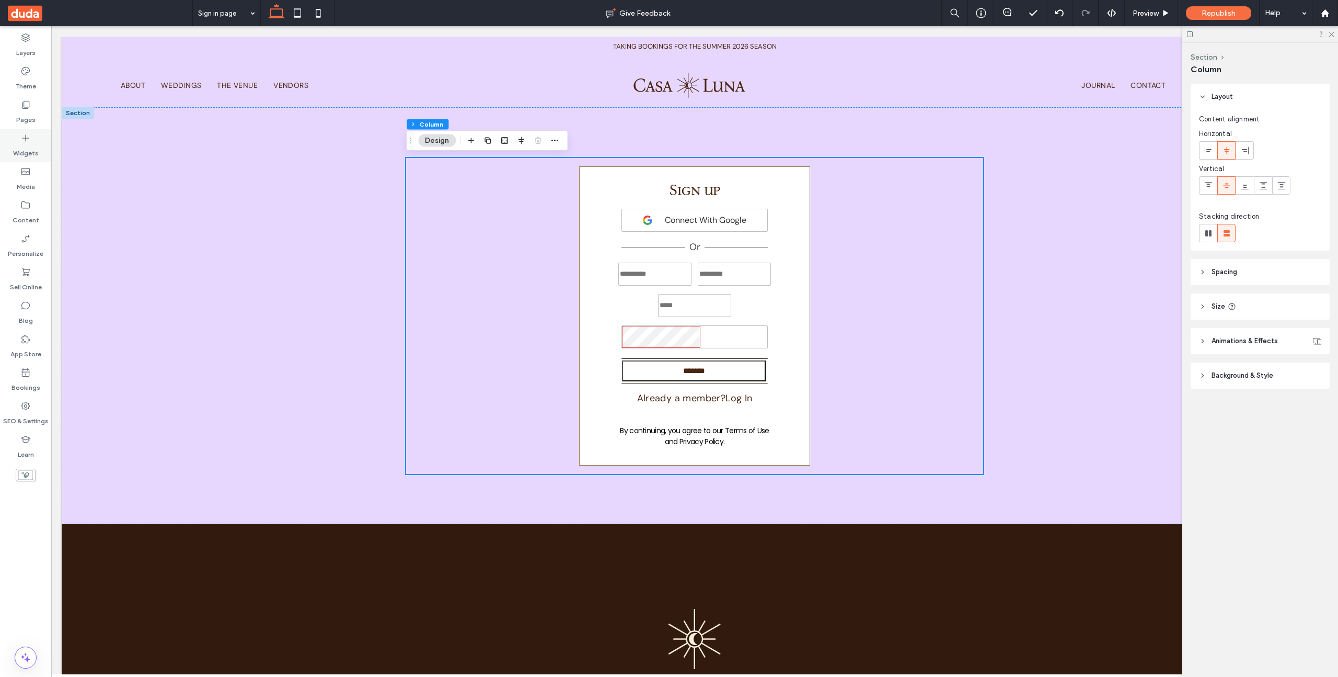
drag, startPoint x: 41, startPoint y: 151, endPoint x: 37, endPoint y: 158, distance: 8.4
click at [41, 151] on div "Widgets" at bounding box center [25, 145] width 51 height 33
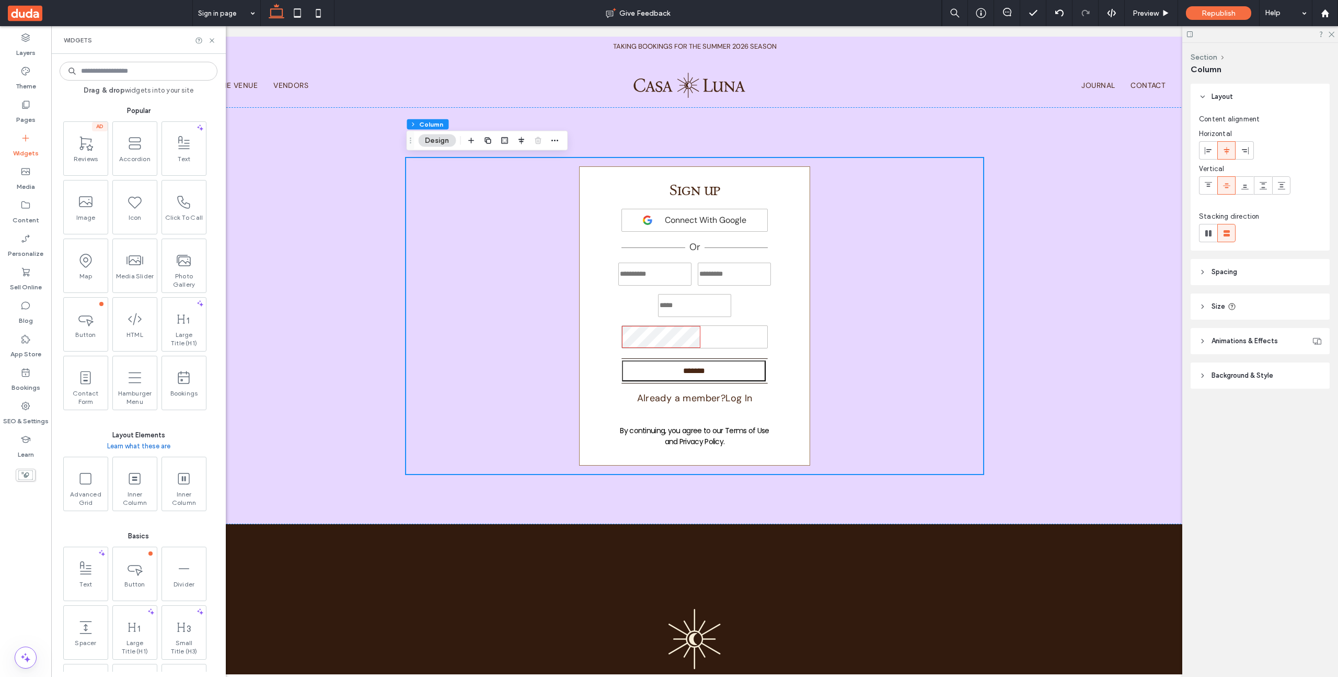
click at [143, 82] on div "Drag & drop widgets into your site Popular AD Reviews Accordion Text Image Icon…" at bounding box center [139, 365] width 158 height 612
click at [143, 73] on input at bounding box center [139, 71] width 158 height 19
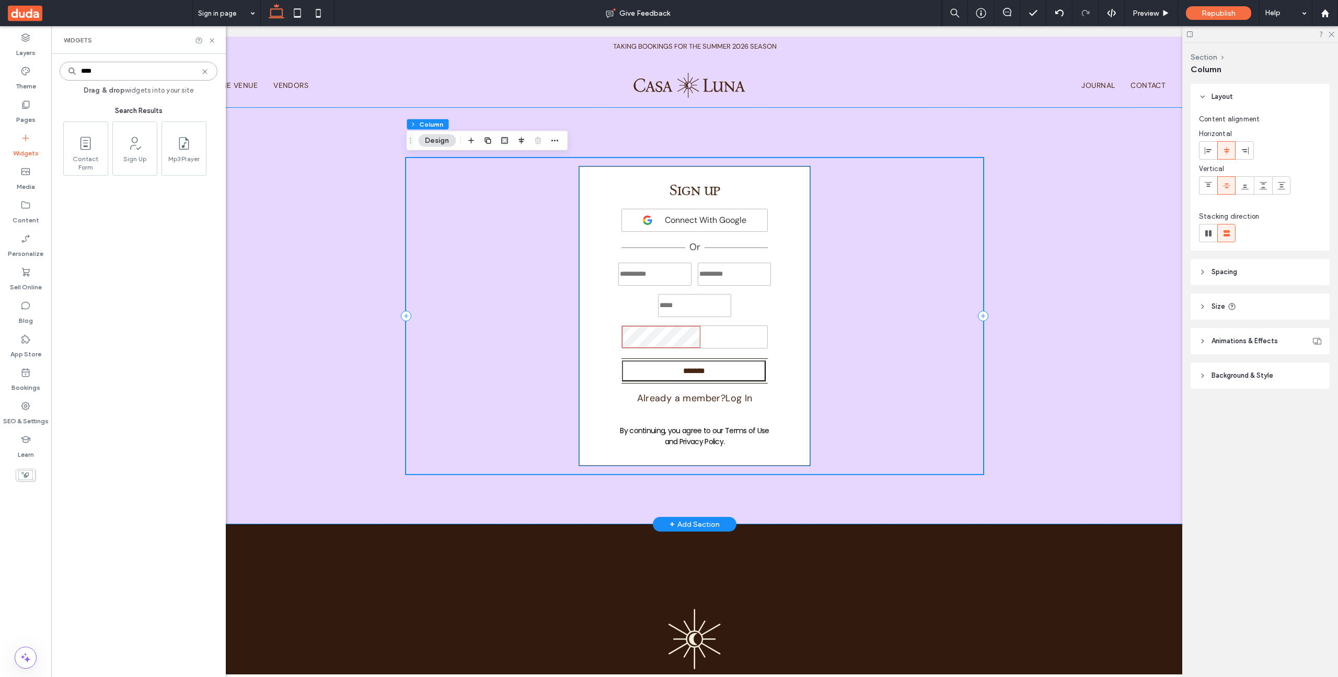
type input "****"
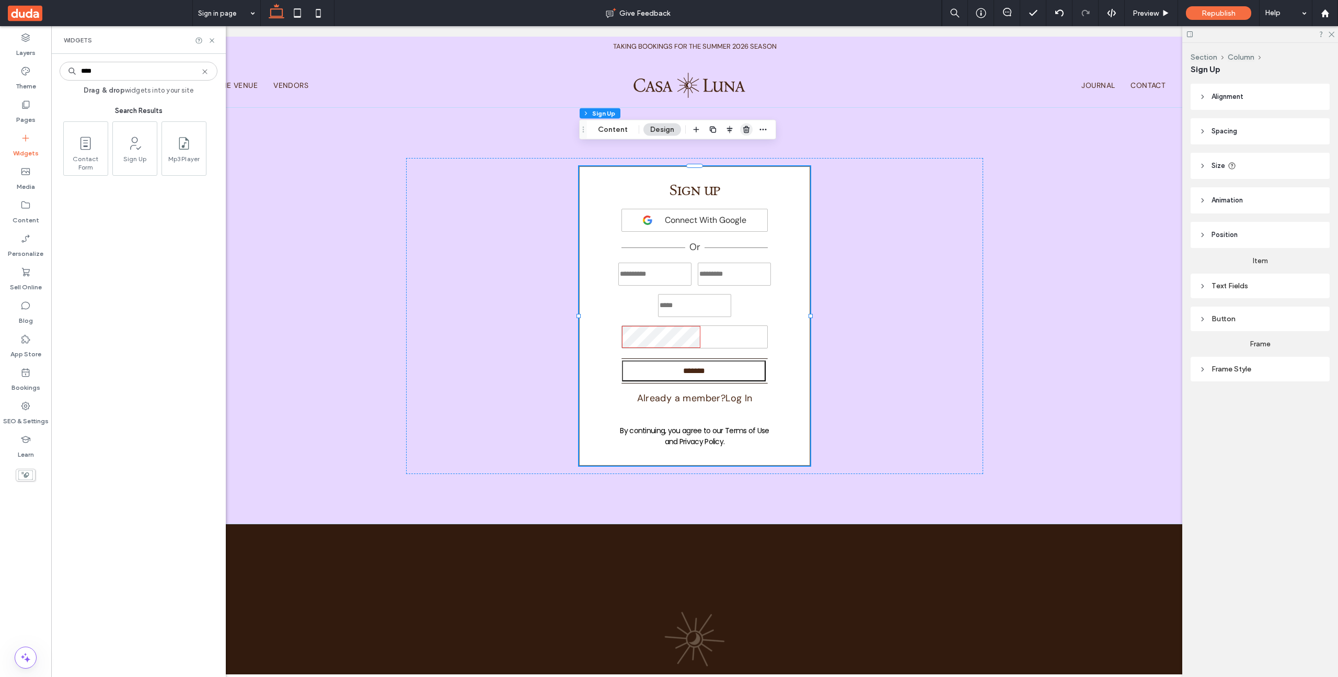
click at [749, 125] on icon "button" at bounding box center [746, 129] width 8 height 8
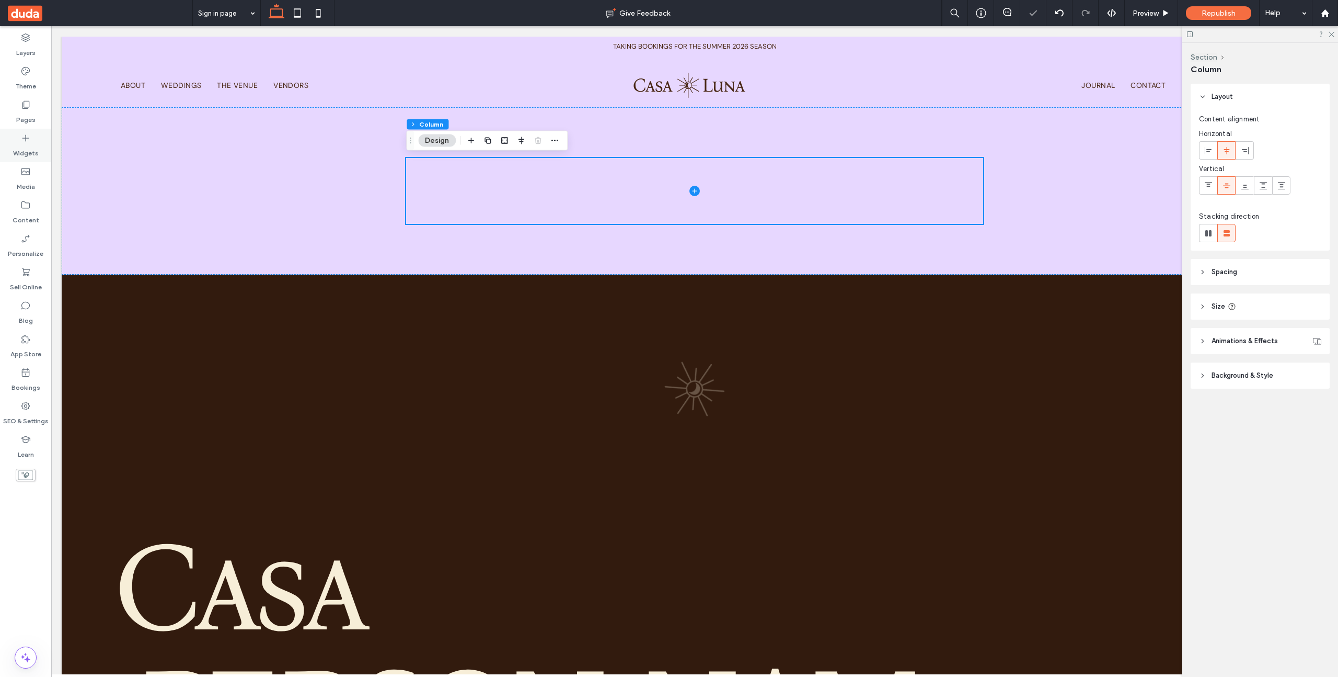
drag, startPoint x: 25, startPoint y: 139, endPoint x: 31, endPoint y: 132, distance: 9.6
click at [25, 139] on use at bounding box center [25, 138] width 7 height 7
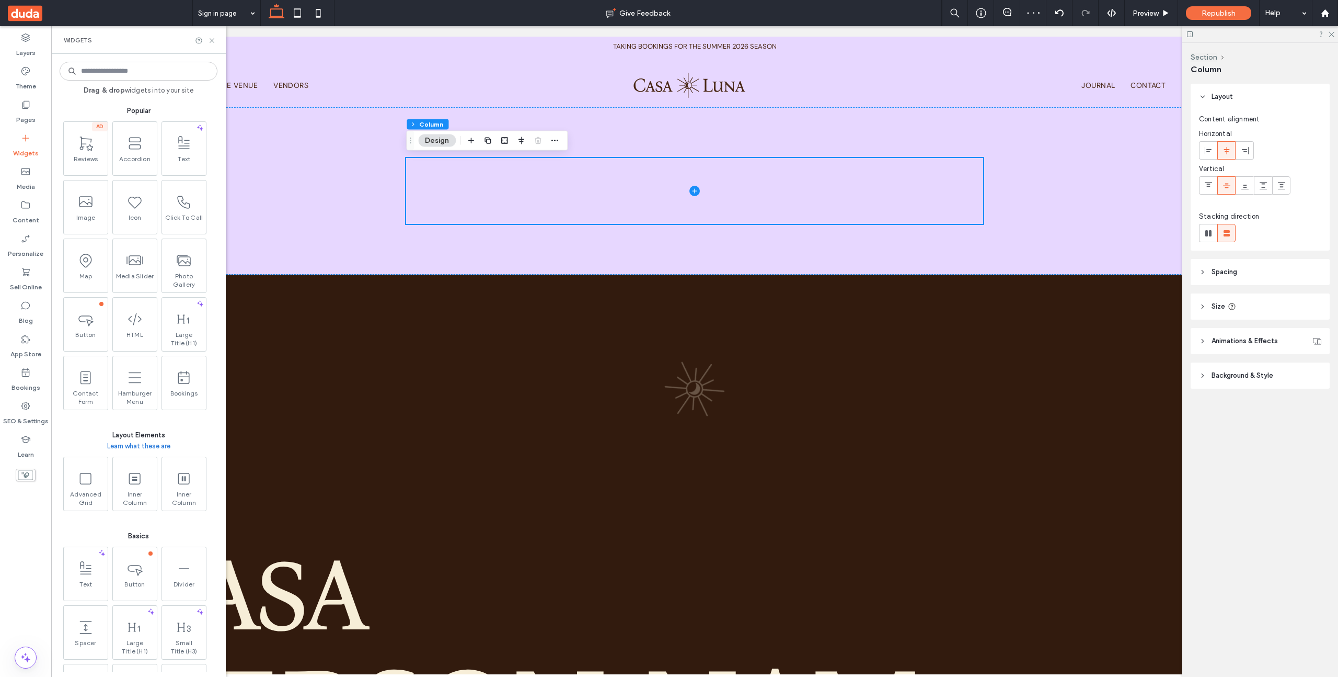
click at [143, 75] on input at bounding box center [139, 71] width 158 height 19
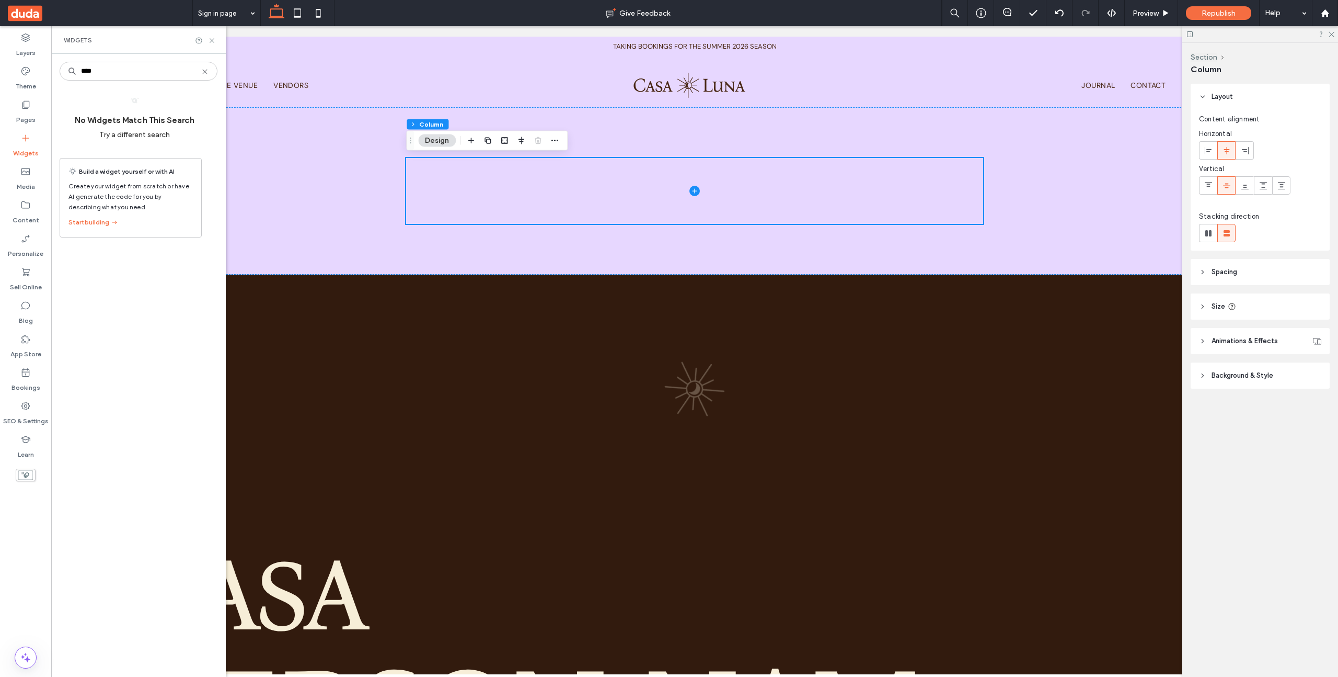
click at [143, 75] on input "****" at bounding box center [139, 71] width 158 height 19
type input "****"
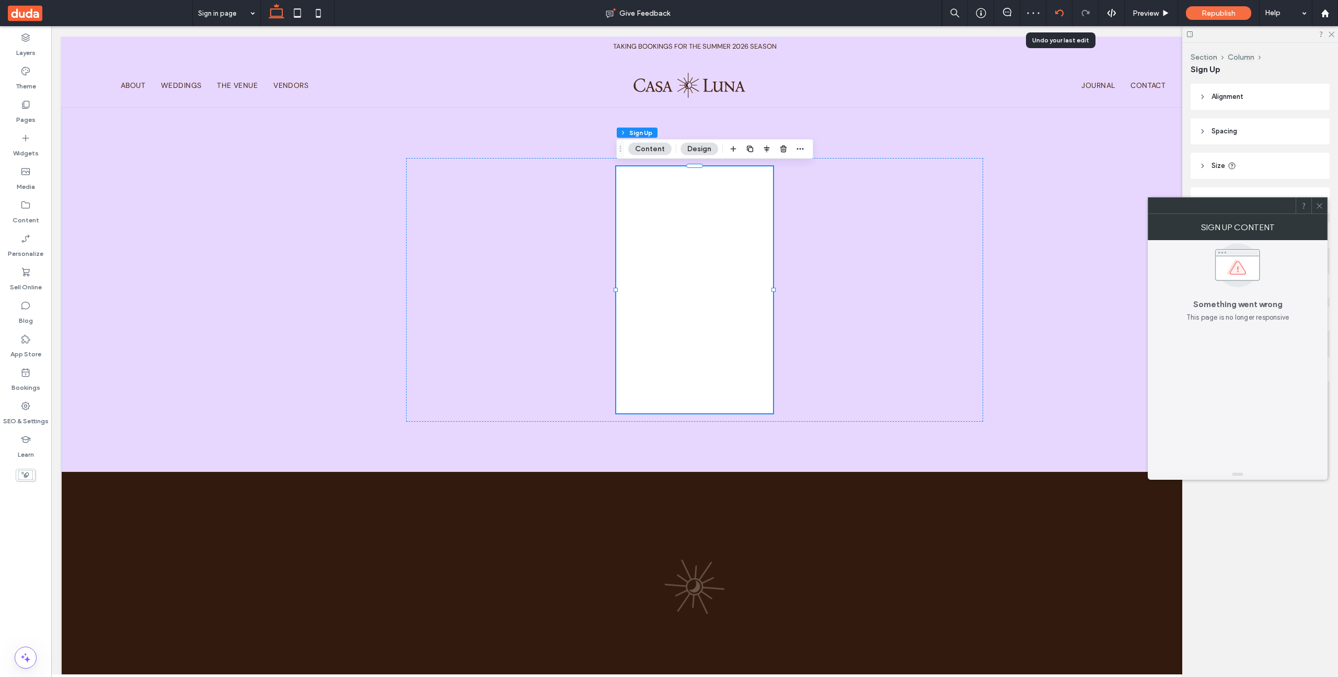
click at [1062, 13] on icon at bounding box center [1060, 13] width 8 height 8
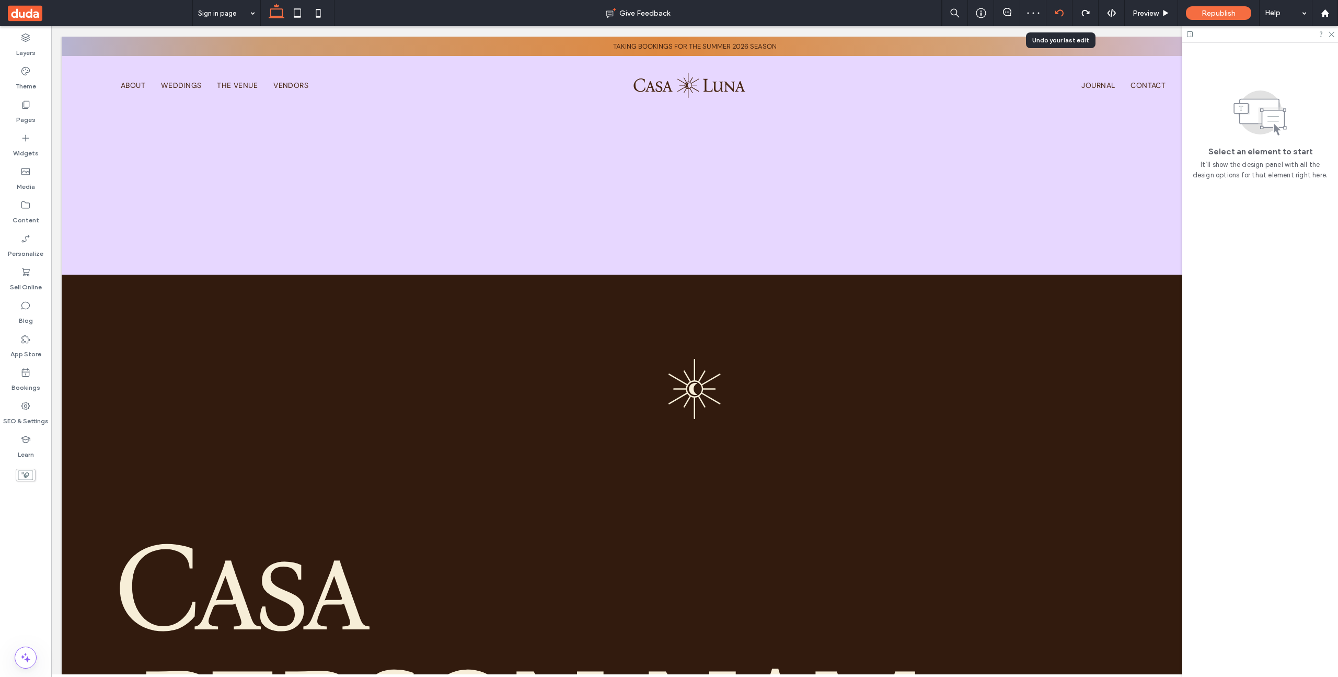
click at [1062, 15] on use at bounding box center [1059, 12] width 8 height 7
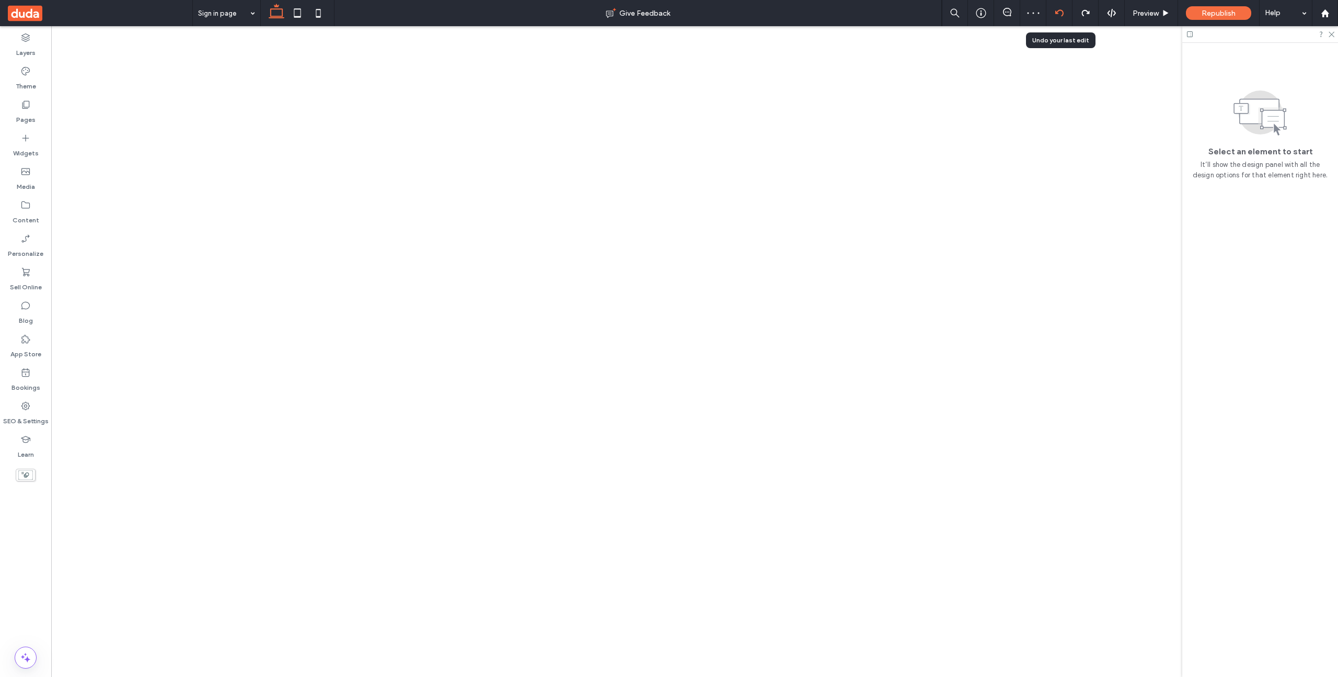
click at [1062, 15] on use at bounding box center [1059, 12] width 8 height 7
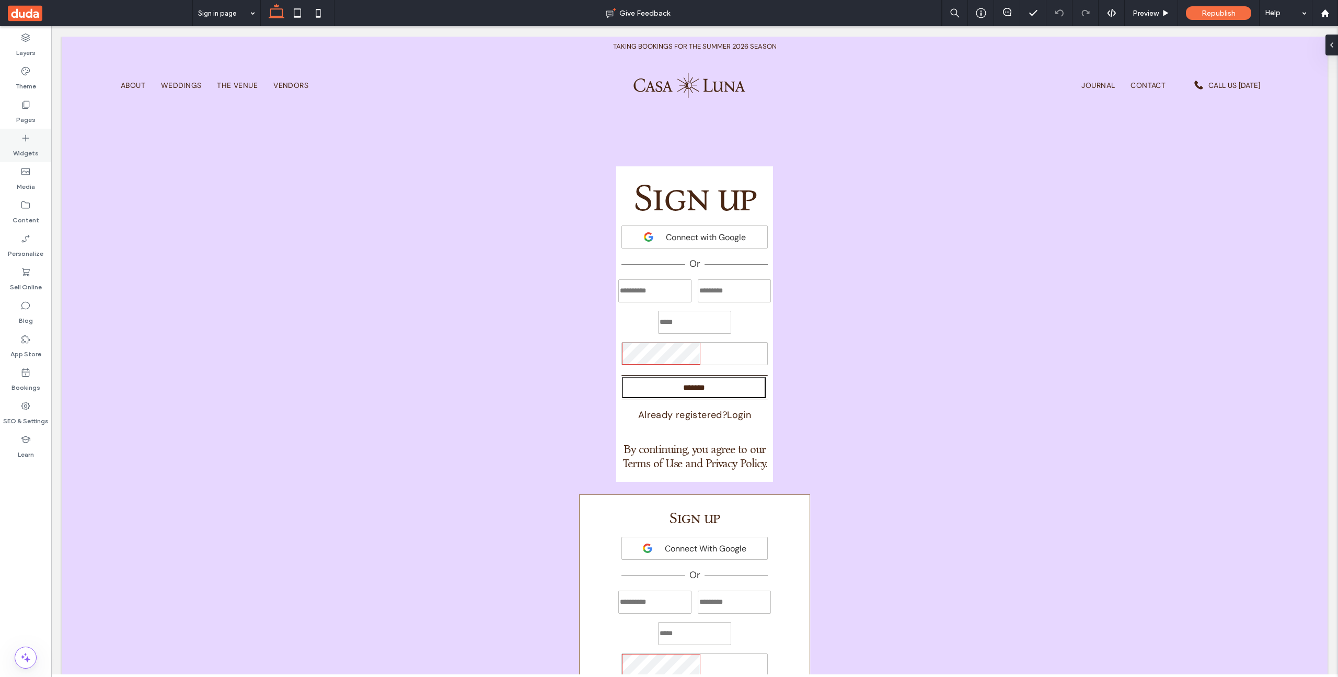
click at [27, 145] on label "Widgets" at bounding box center [26, 150] width 26 height 15
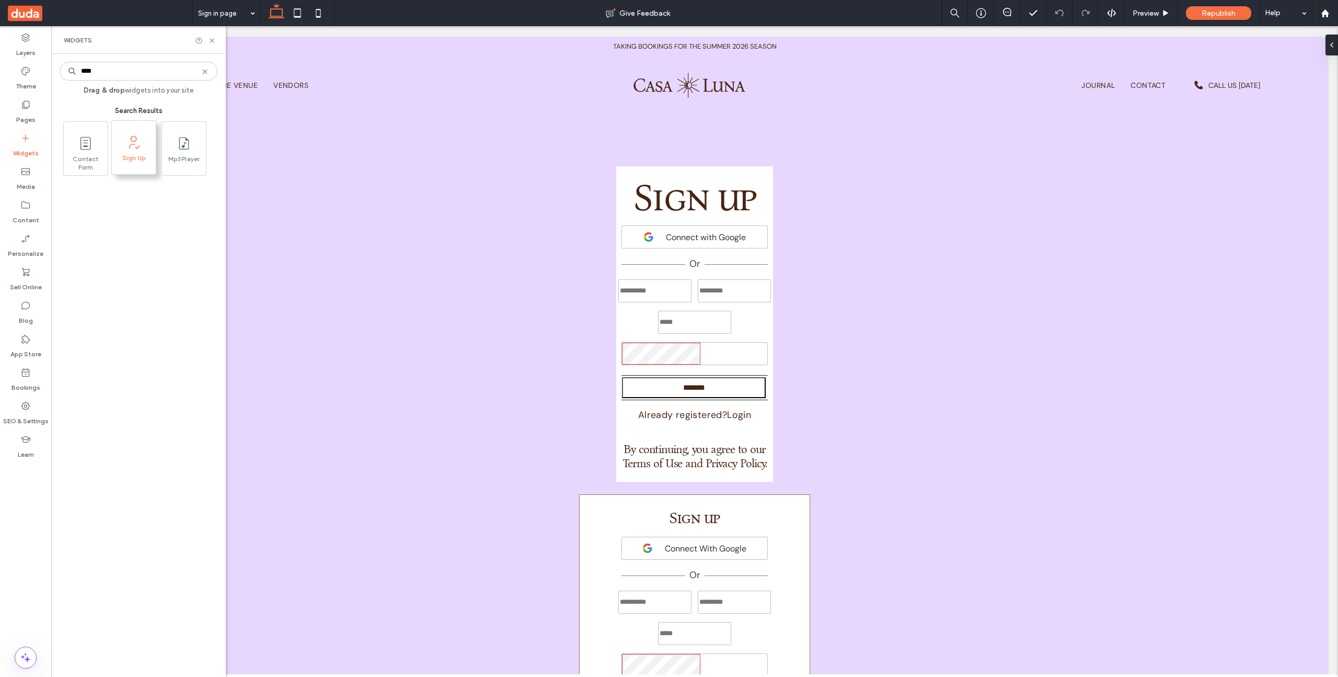
type input "****"
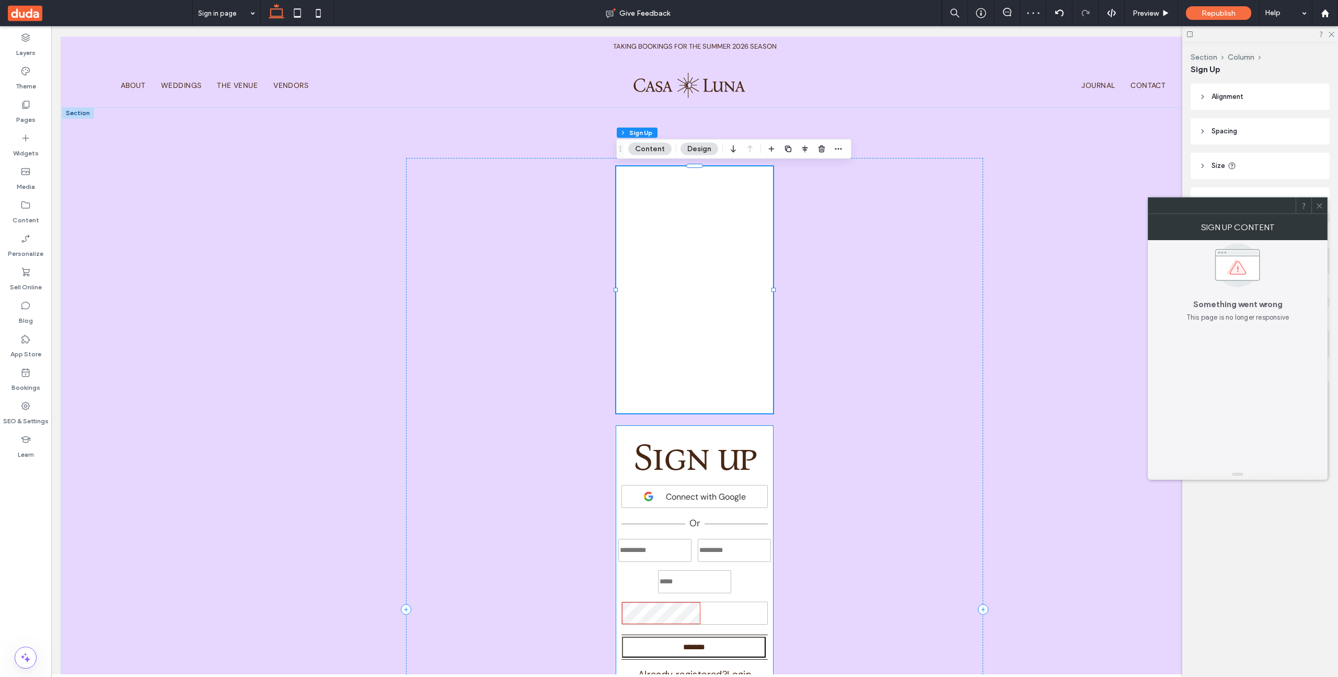
click at [762, 442] on div "Sign up Connect with Google Or ******* Already registered? Login By continuing,…" at bounding box center [695, 581] width 158 height 278
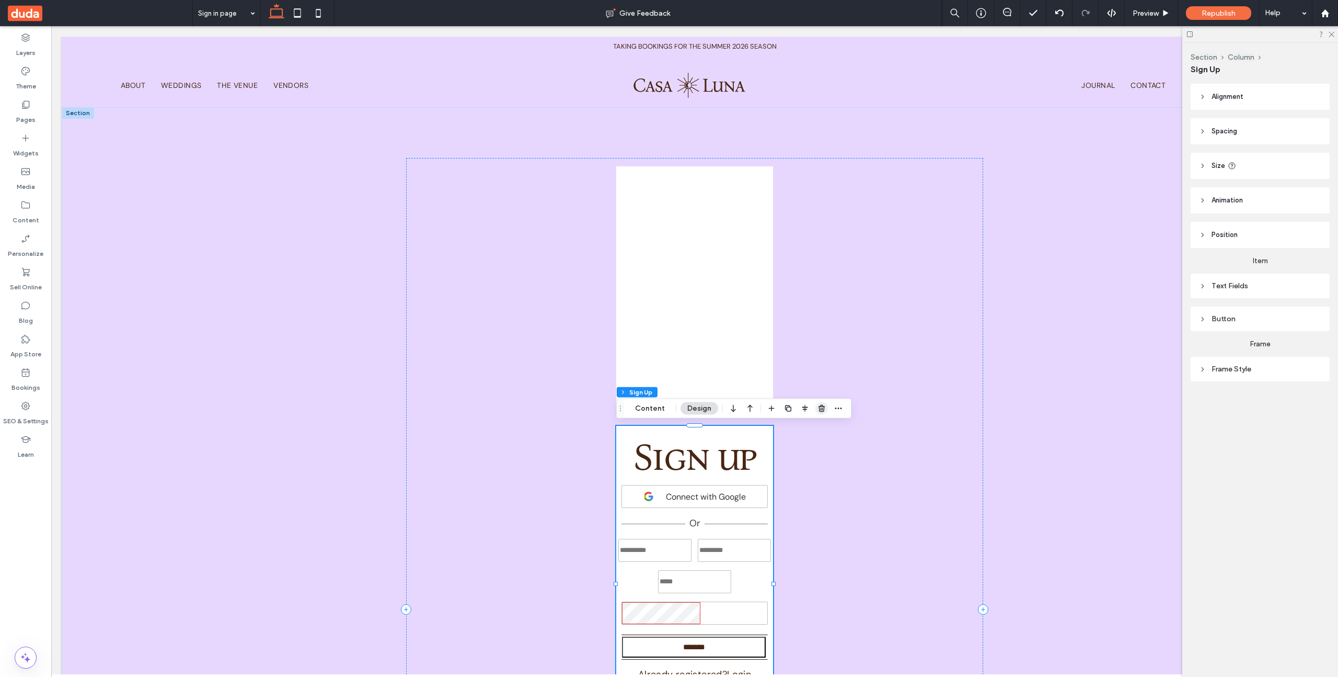
click at [819, 408] on use "button" at bounding box center [822, 408] width 6 height 7
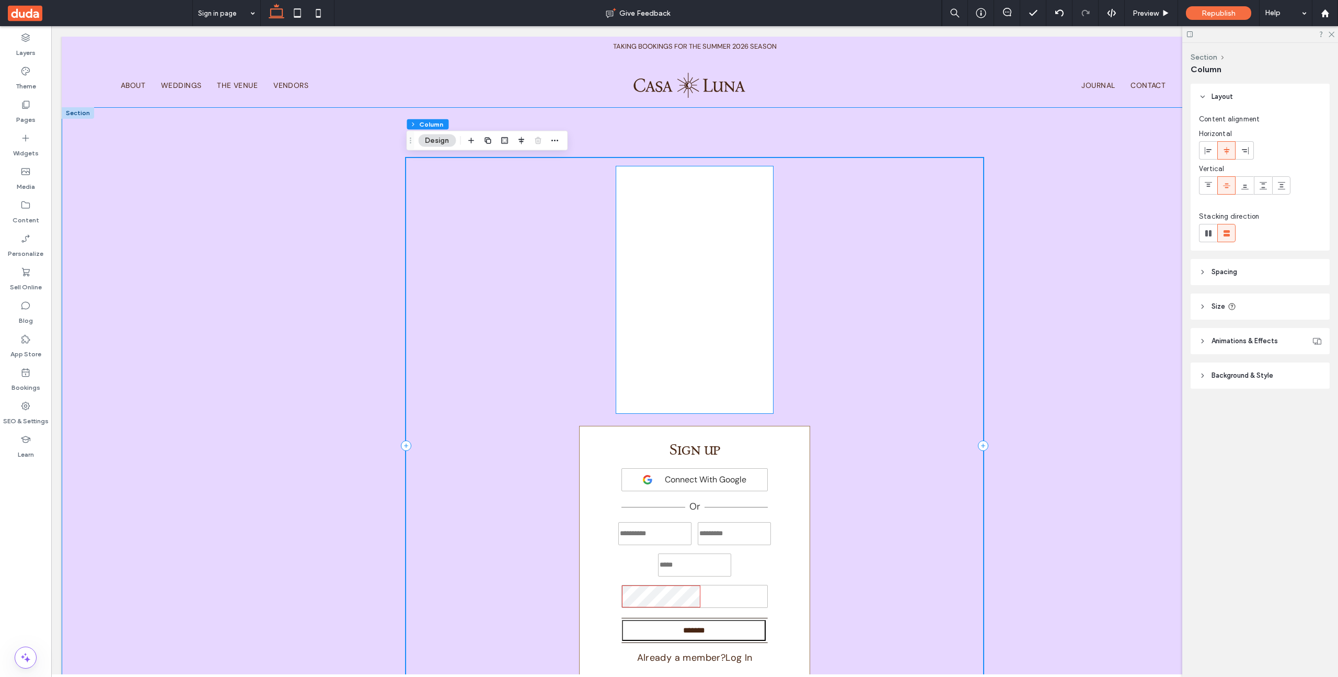
click at [732, 301] on div "**********" at bounding box center [694, 289] width 157 height 247
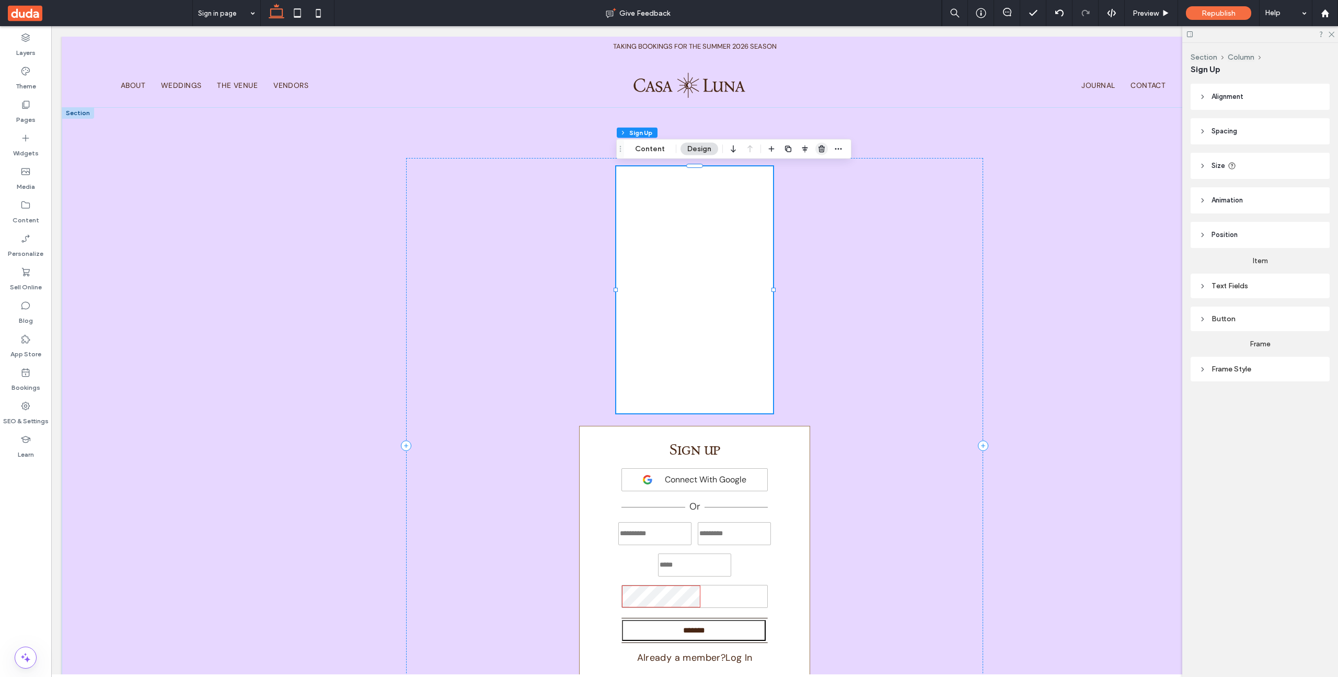
click at [822, 147] on use "button" at bounding box center [822, 148] width 6 height 7
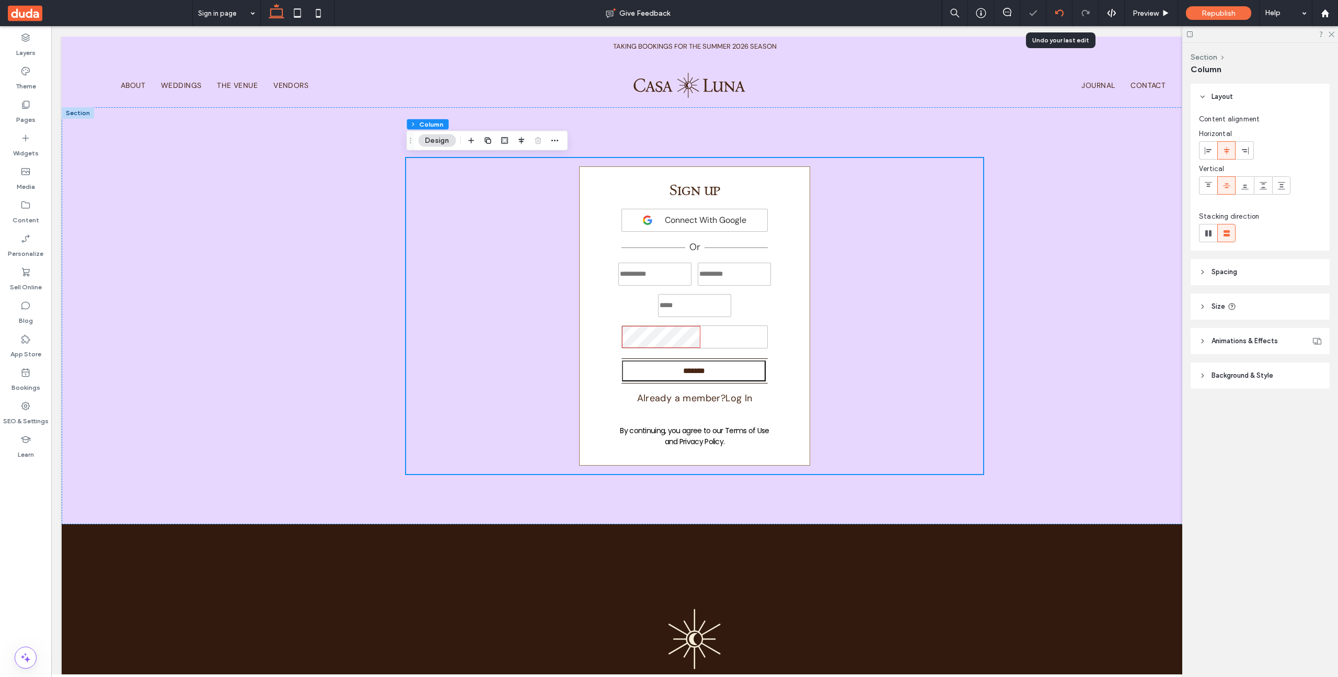
click at [1064, 10] on div at bounding box center [1060, 13] width 26 height 8
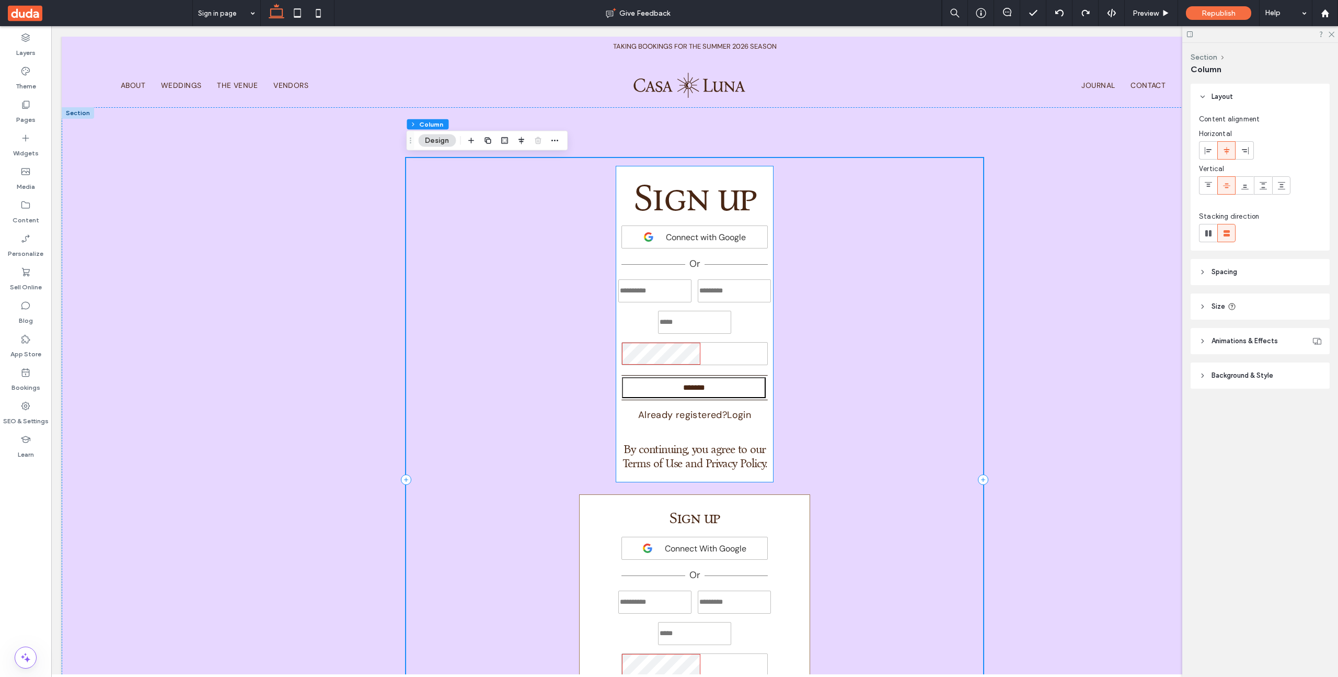
click at [764, 182] on div "**********" at bounding box center [694, 324] width 157 height 316
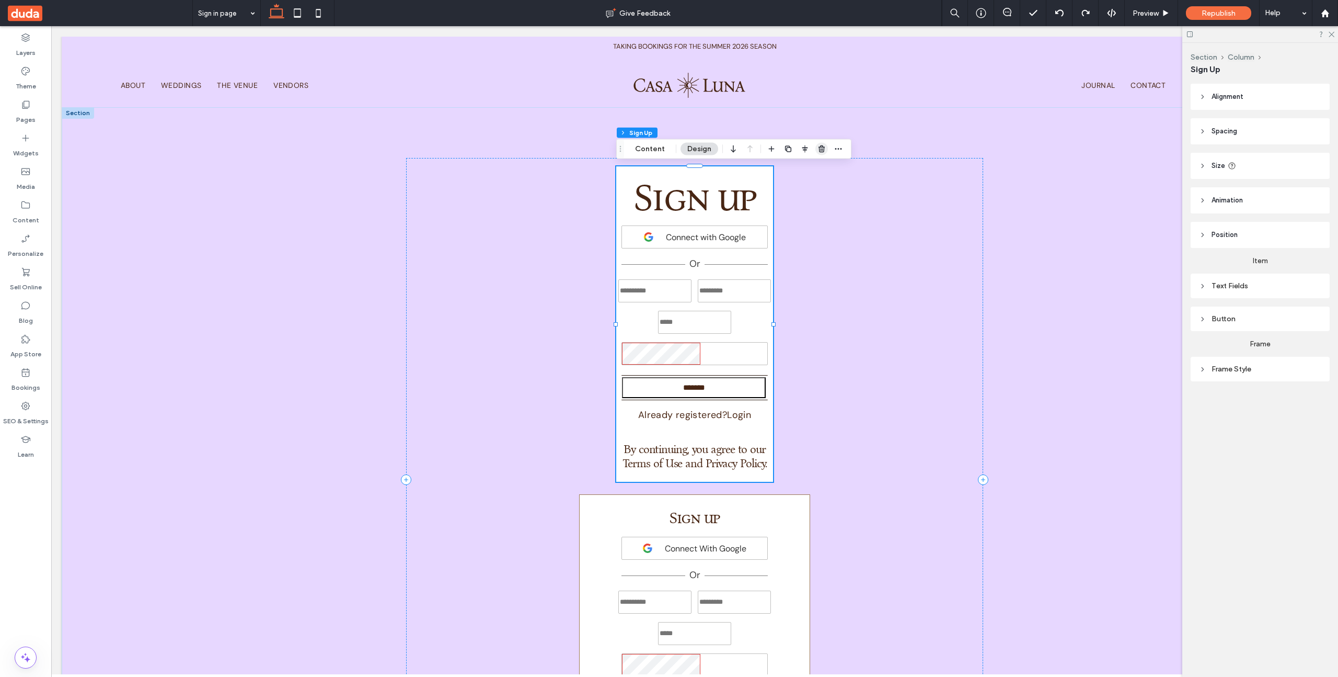
click at [821, 145] on use "button" at bounding box center [822, 148] width 6 height 7
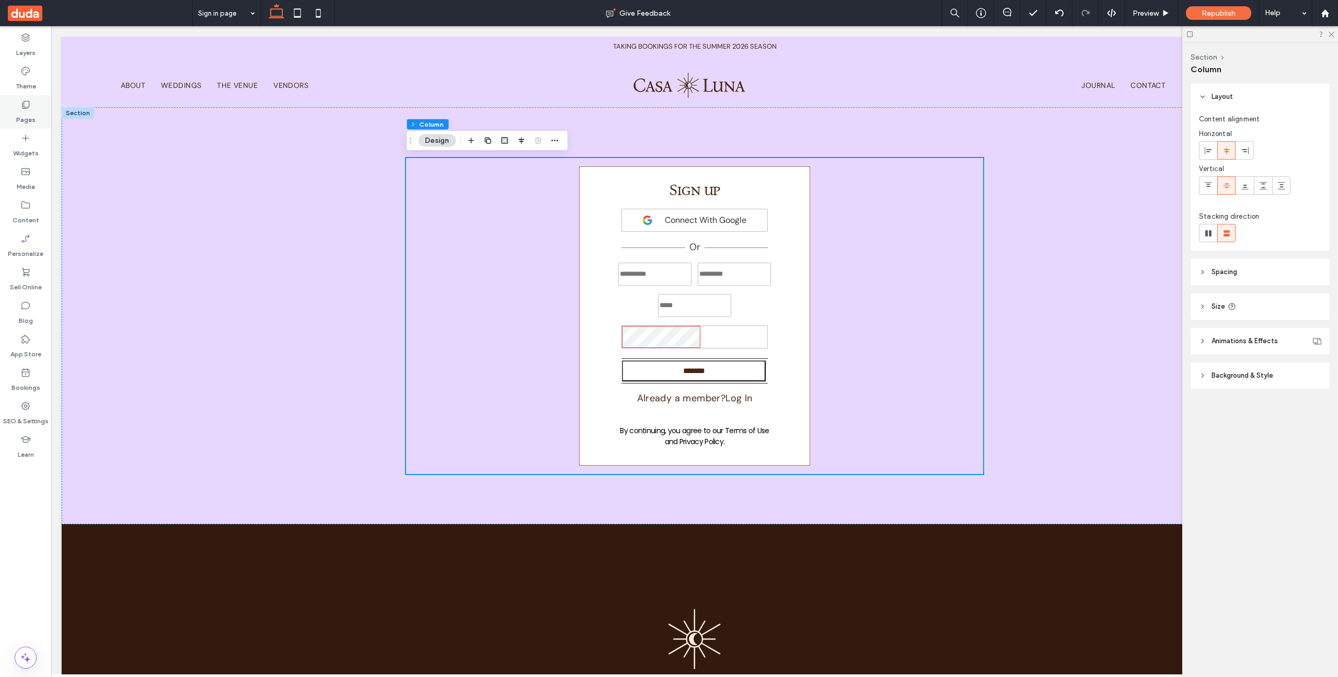
click at [27, 114] on label "Pages" at bounding box center [25, 117] width 19 height 15
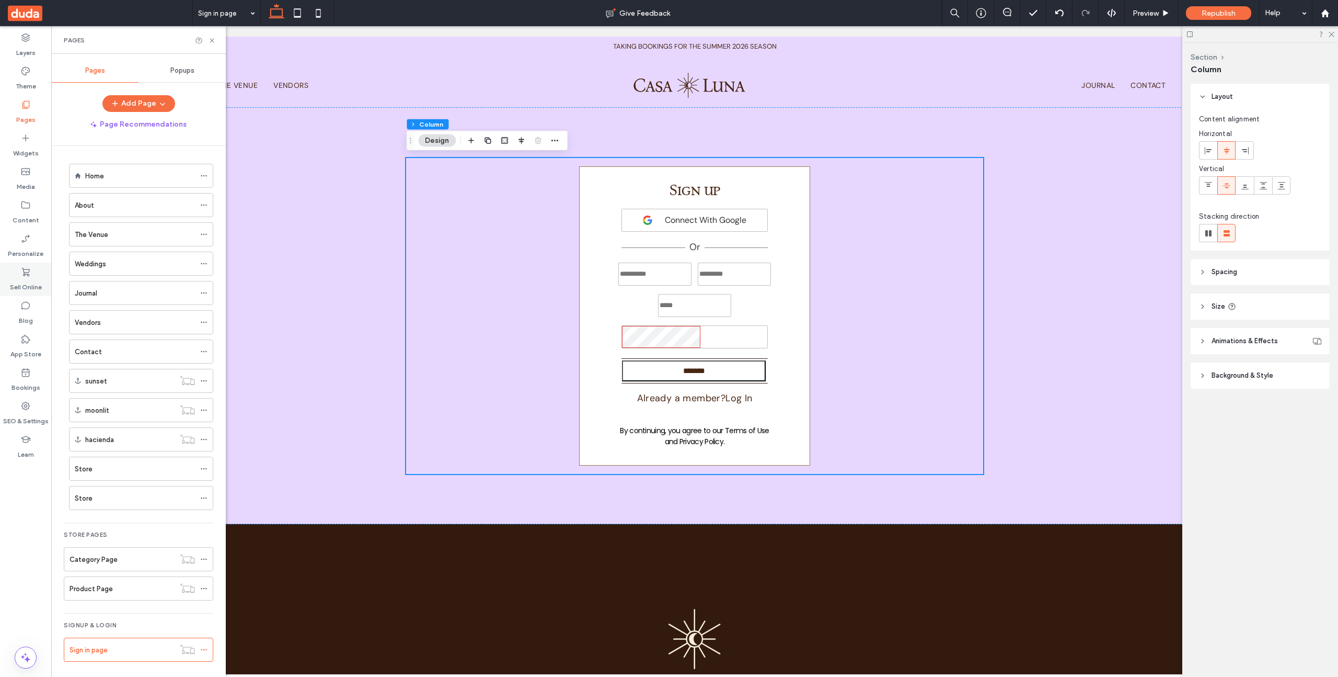
click at [35, 282] on label "Sell Online" at bounding box center [26, 284] width 32 height 15
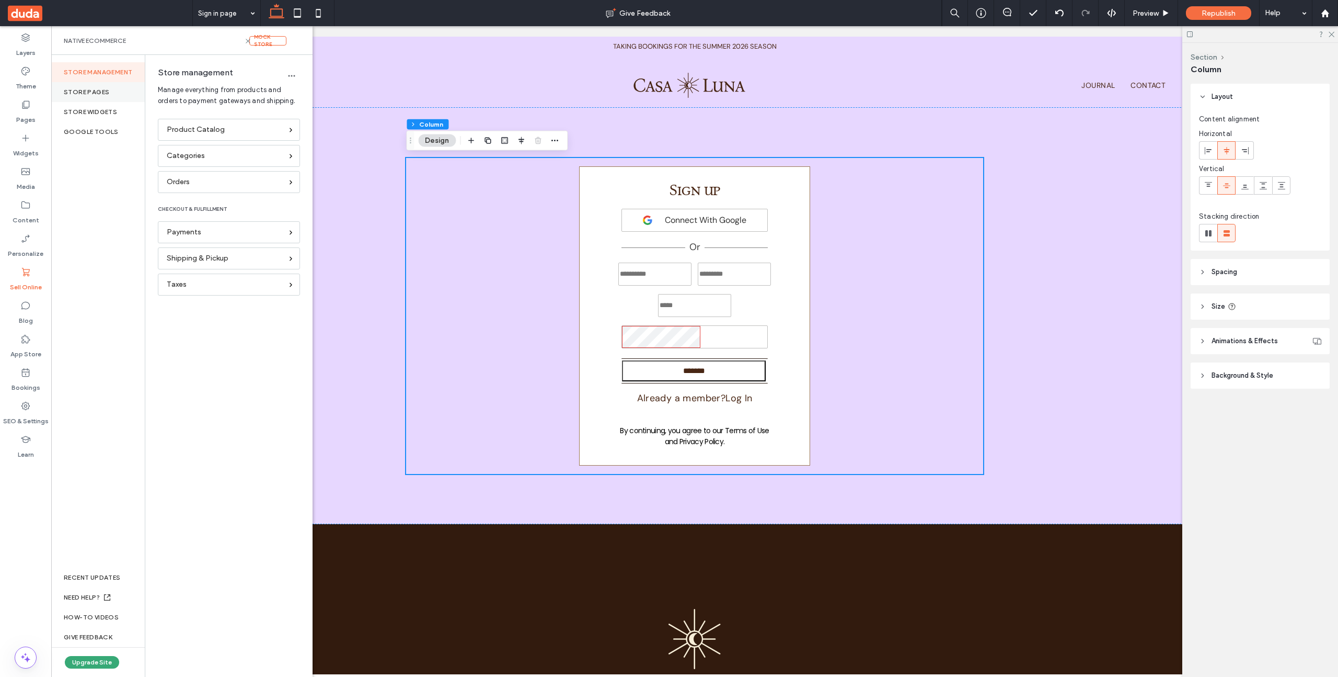
click at [123, 93] on div "Store pages" at bounding box center [98, 92] width 94 height 20
click at [193, 186] on label "Sign in page" at bounding box center [235, 183] width 142 height 21
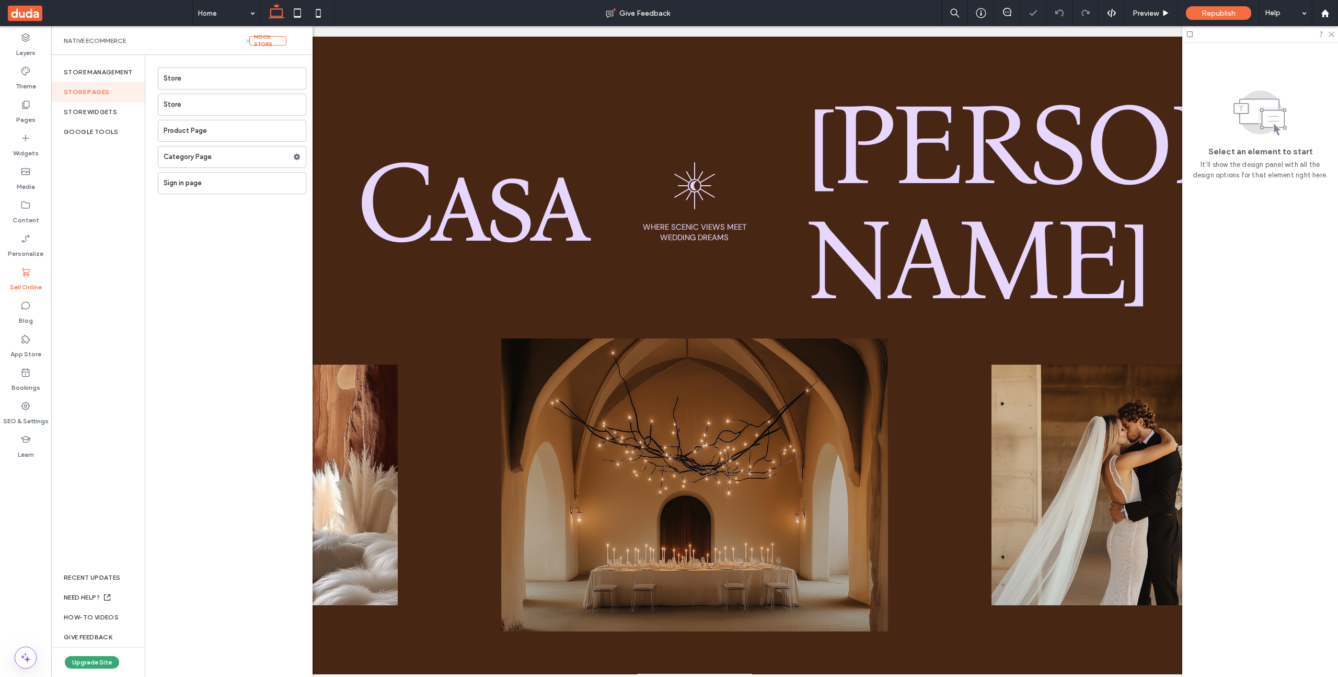
click at [248, 37] on icon at bounding box center [248, 41] width 8 height 8
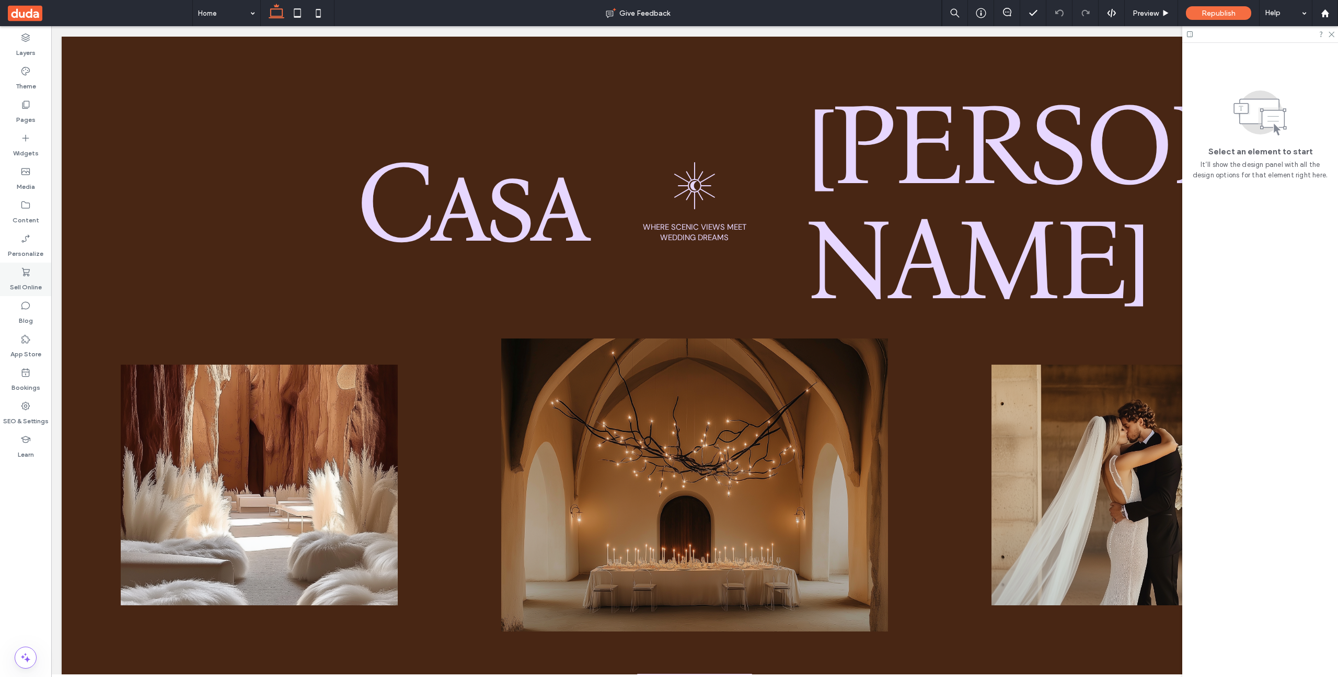
click at [31, 286] on label "Sell Online" at bounding box center [26, 284] width 32 height 15
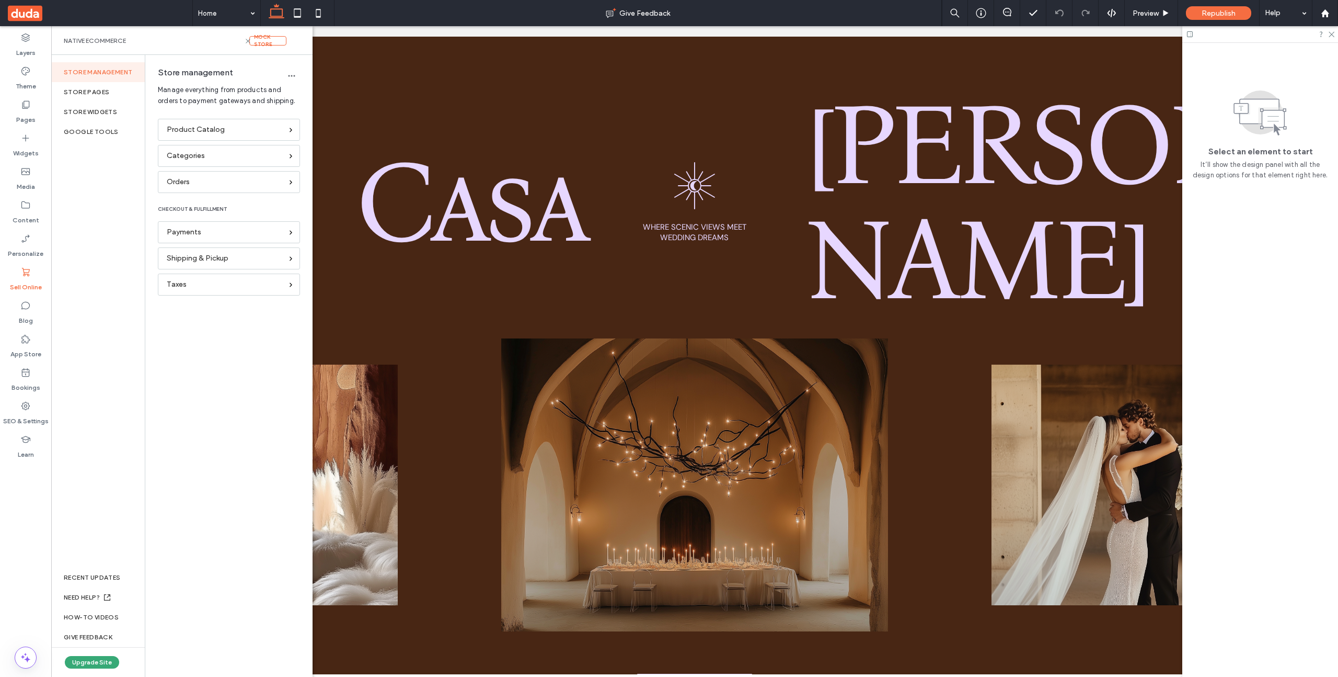
click at [243, 37] on div "Native eCommerce" at bounding box center [157, 40] width 186 height 9
click at [244, 40] on div "Native eCommerce" at bounding box center [157, 40] width 186 height 9
click at [247, 40] on icon at bounding box center [248, 41] width 8 height 8
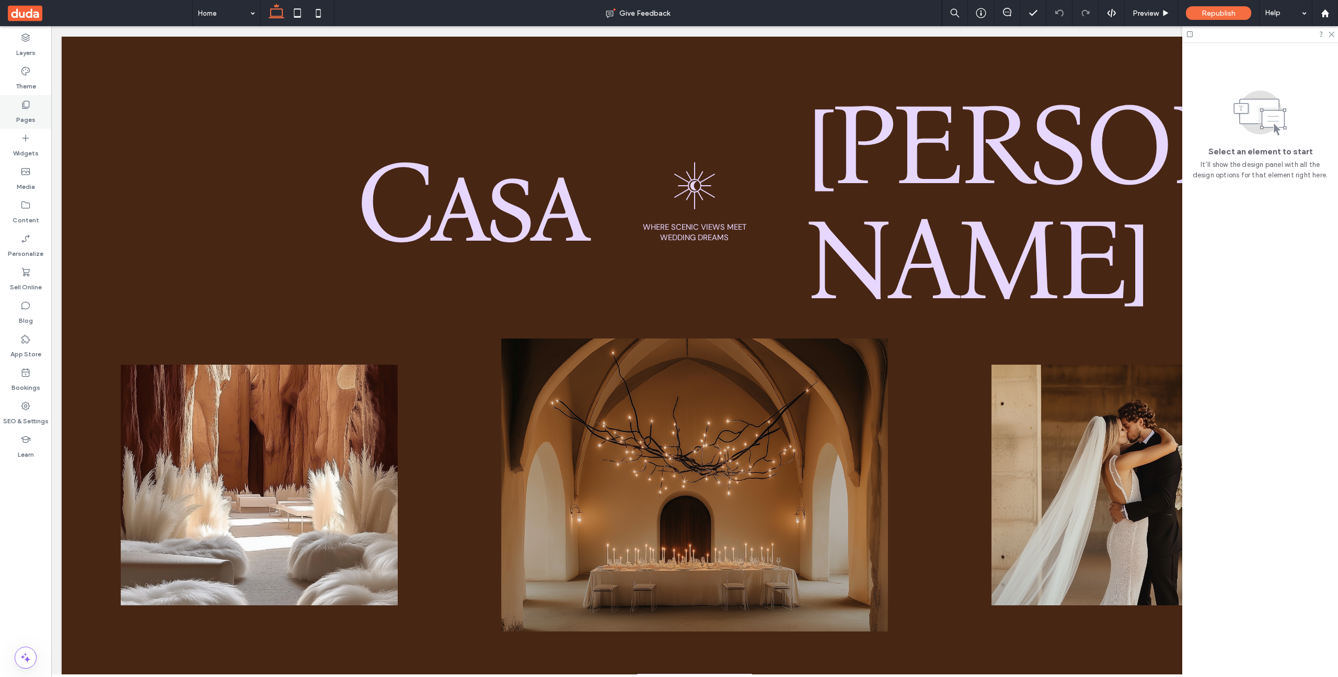
click at [38, 110] on div "Pages" at bounding box center [25, 111] width 51 height 33
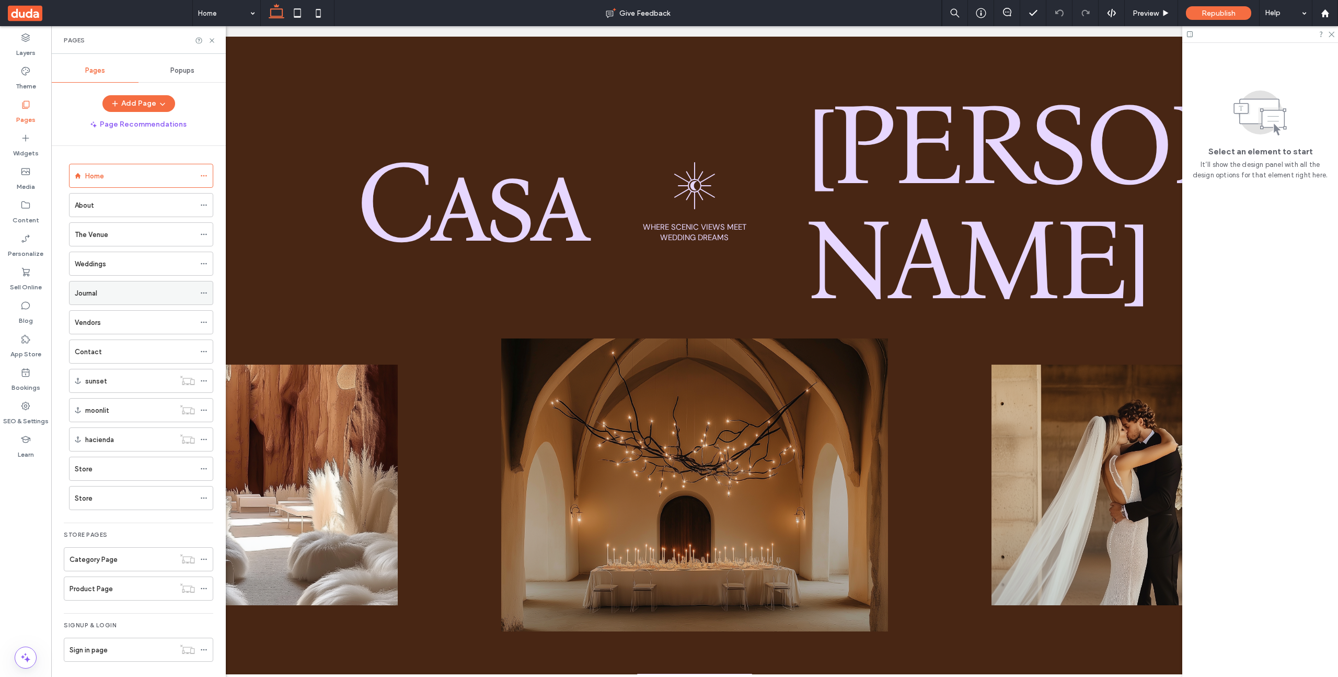
scroll to position [4, 0]
click at [119, 636] on div "Sign in page" at bounding box center [122, 645] width 105 height 23
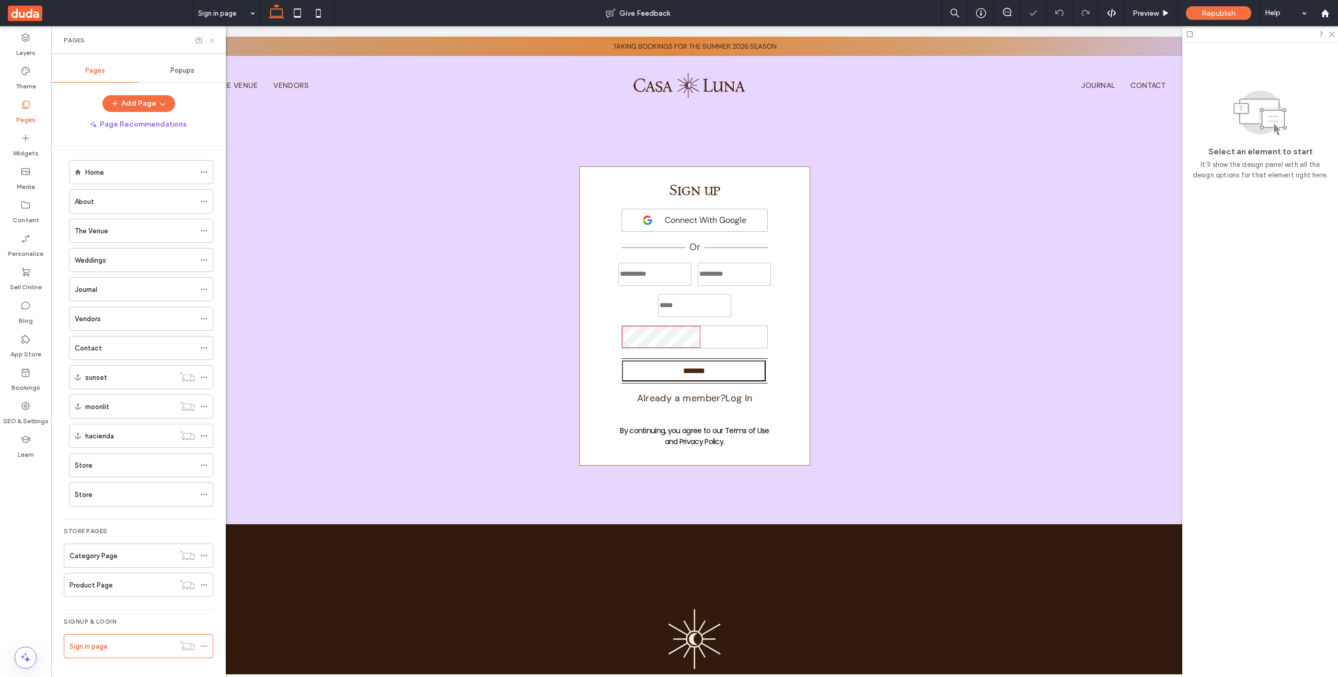
click at [208, 40] on icon at bounding box center [212, 41] width 8 height 8
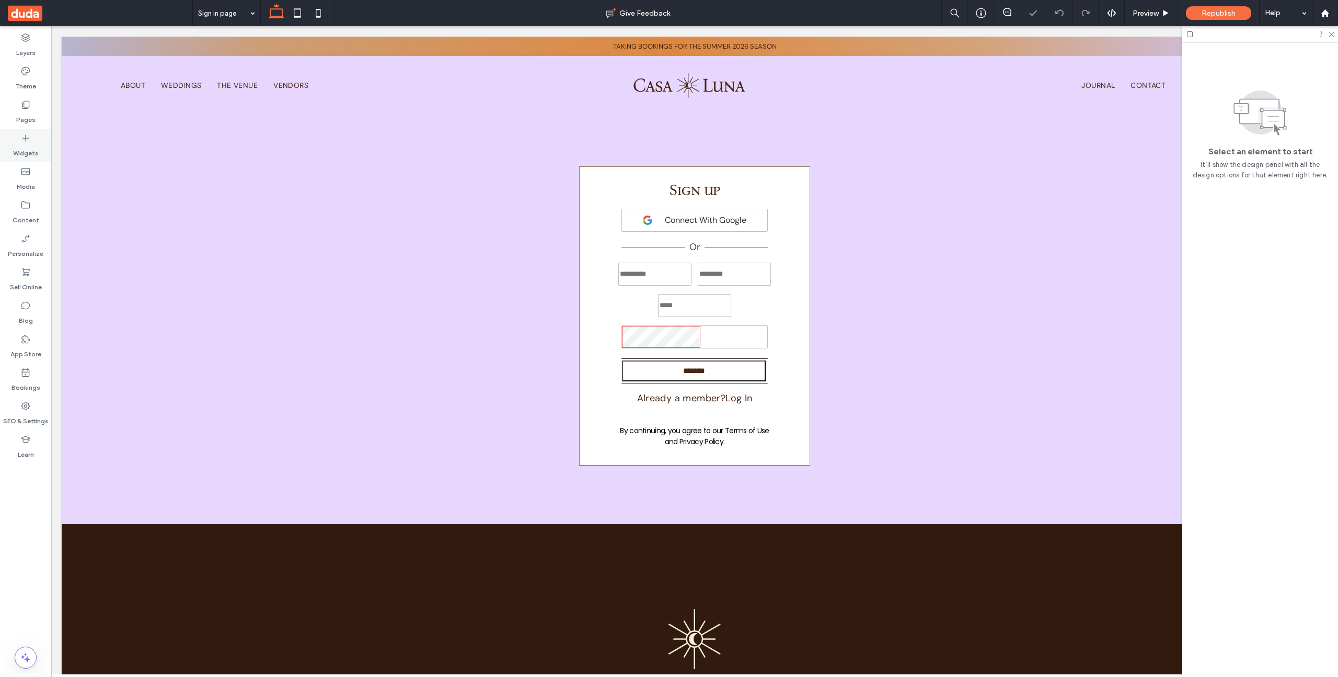
drag, startPoint x: 12, startPoint y: 141, endPoint x: 32, endPoint y: 132, distance: 21.6
click at [12, 141] on div "Widgets" at bounding box center [25, 145] width 51 height 33
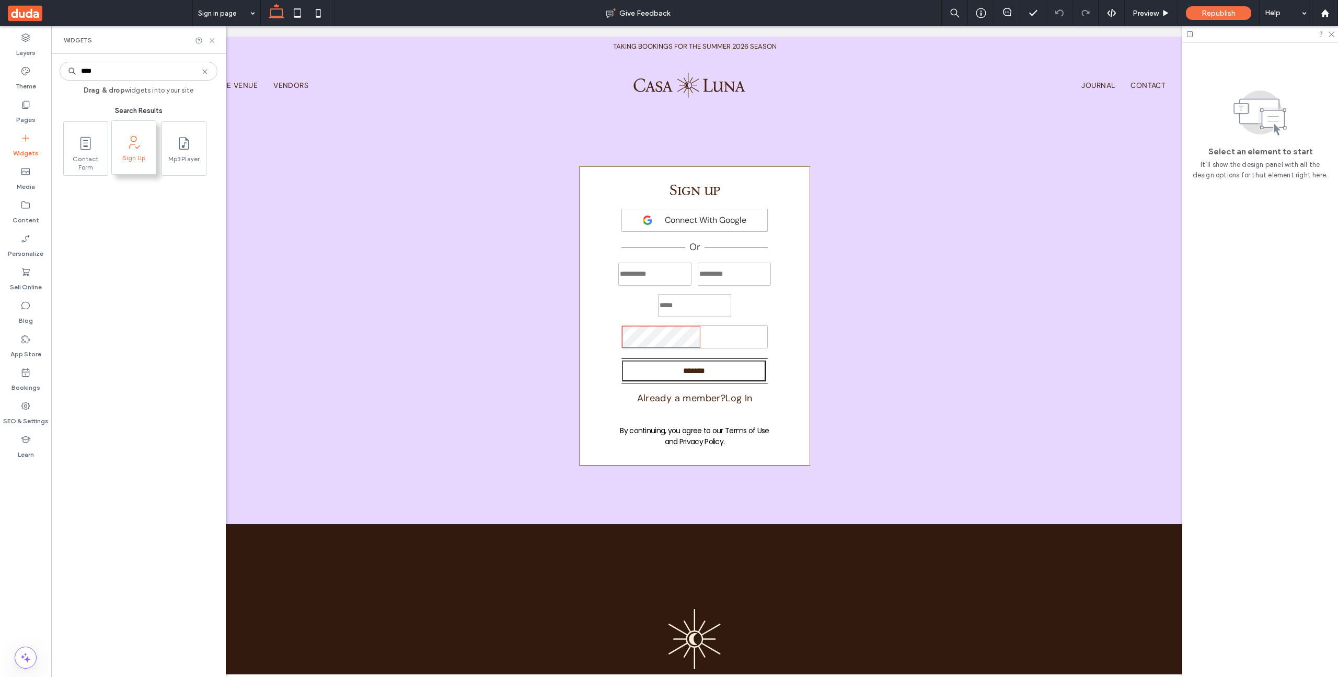
type input "****"
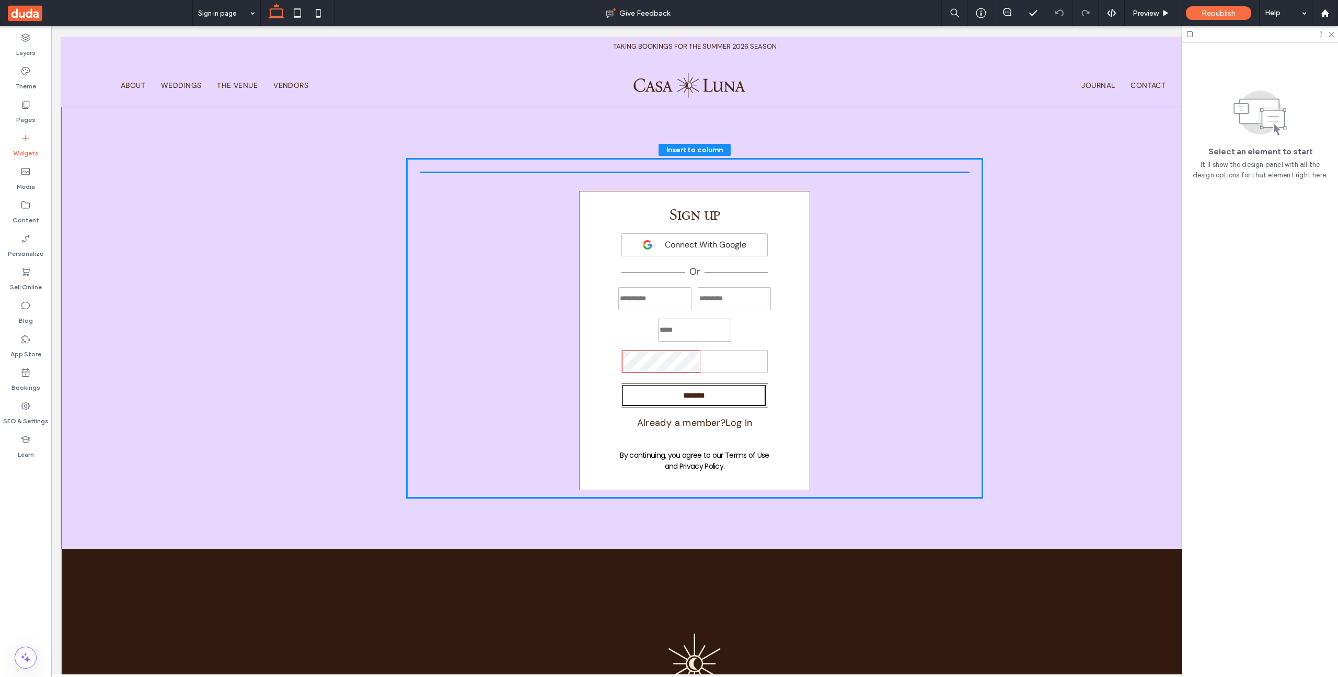
drag, startPoint x: 191, startPoint y: 171, endPoint x: 199, endPoint y: 170, distance: 8.5
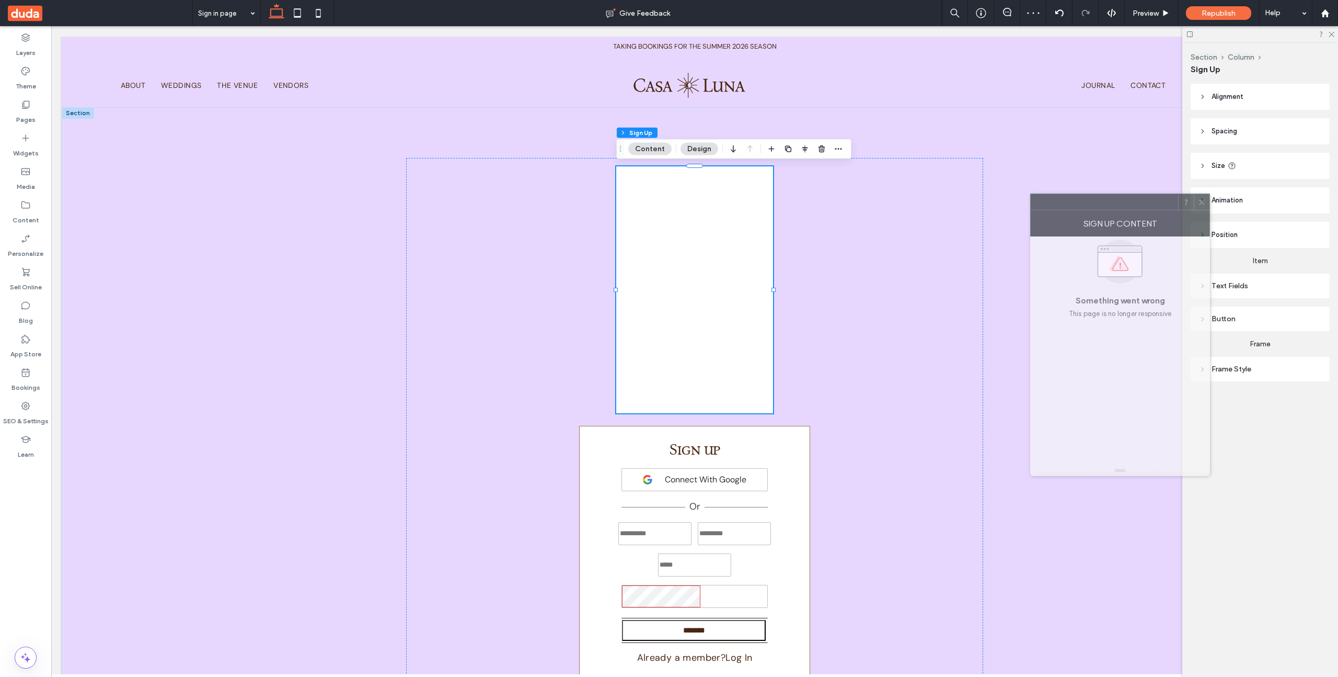
drag, startPoint x: 1091, startPoint y: 207, endPoint x: 958, endPoint y: 208, distance: 132.3
click at [1031, 208] on div at bounding box center [1104, 202] width 147 height 16
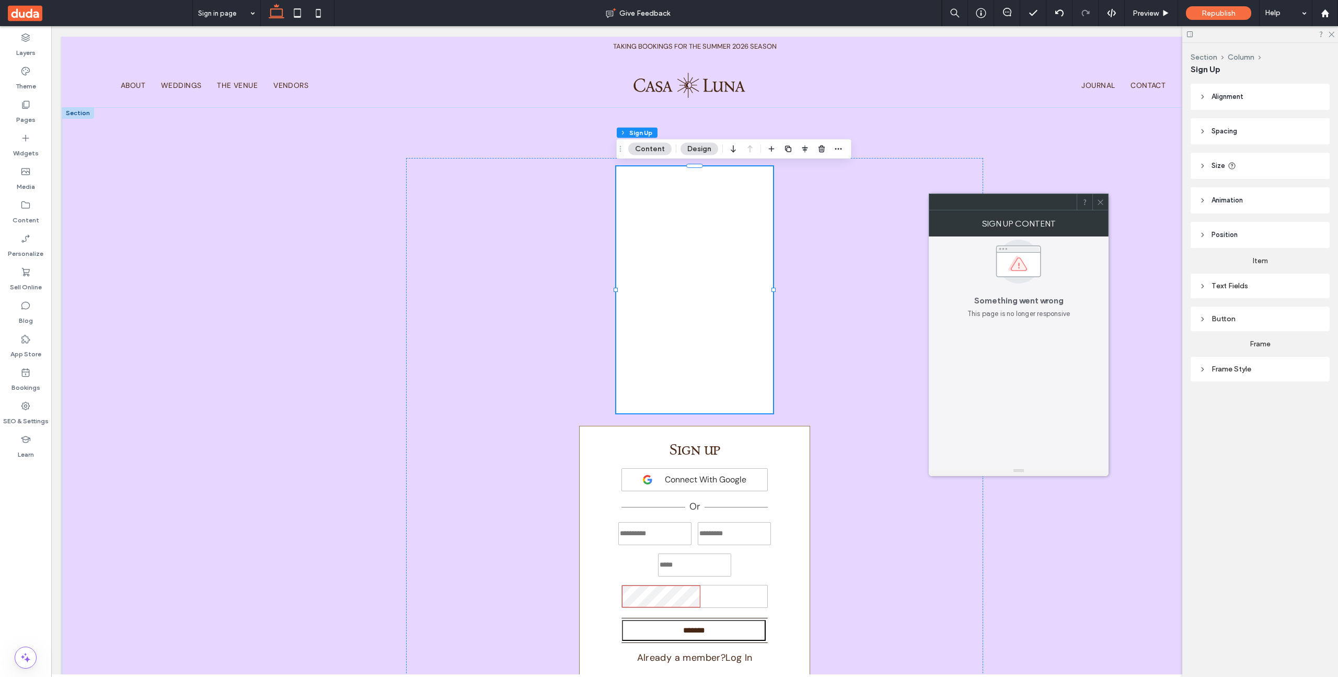
click at [1102, 200] on icon at bounding box center [1101, 202] width 8 height 8
